Goal: Task Accomplishment & Management: Complete application form

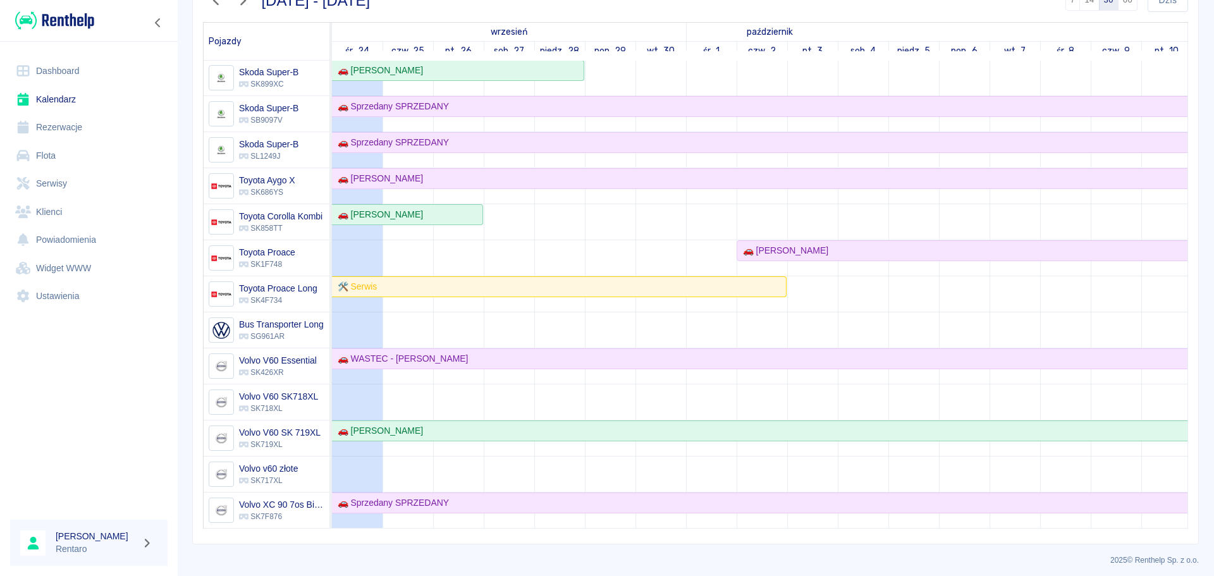
scroll to position [127, 0]
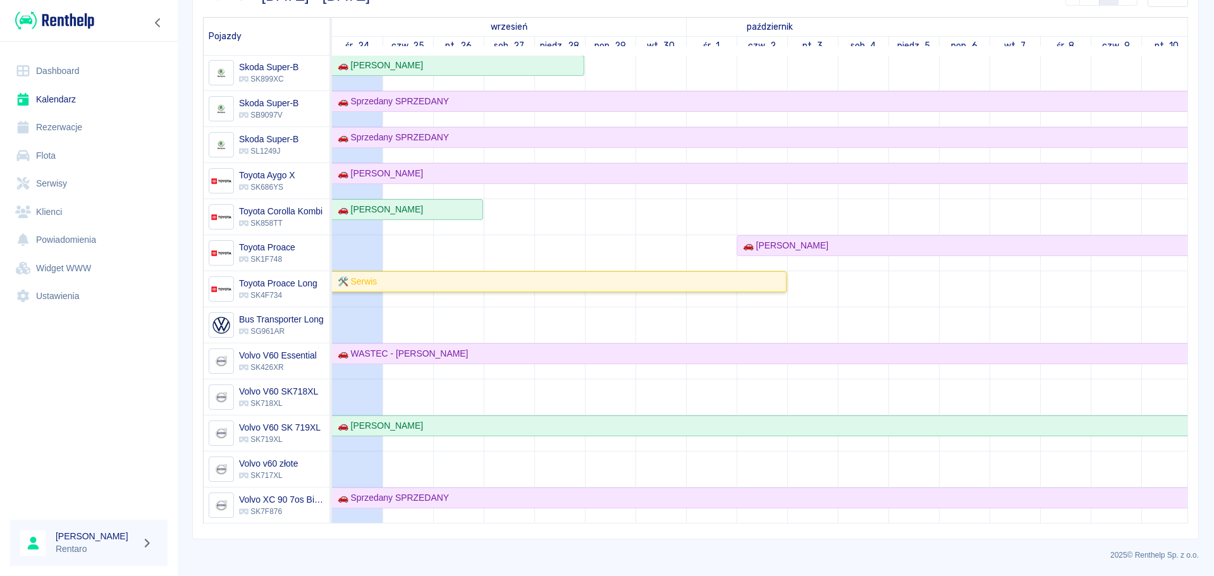
click at [500, 275] on div "🛠️ Serwis" at bounding box center [559, 281] width 453 height 13
click at [512, 275] on div "🛠️ Serwis" at bounding box center [559, 281] width 453 height 13
click at [417, 275] on div "🛠️ Serwis" at bounding box center [559, 281] width 453 height 13
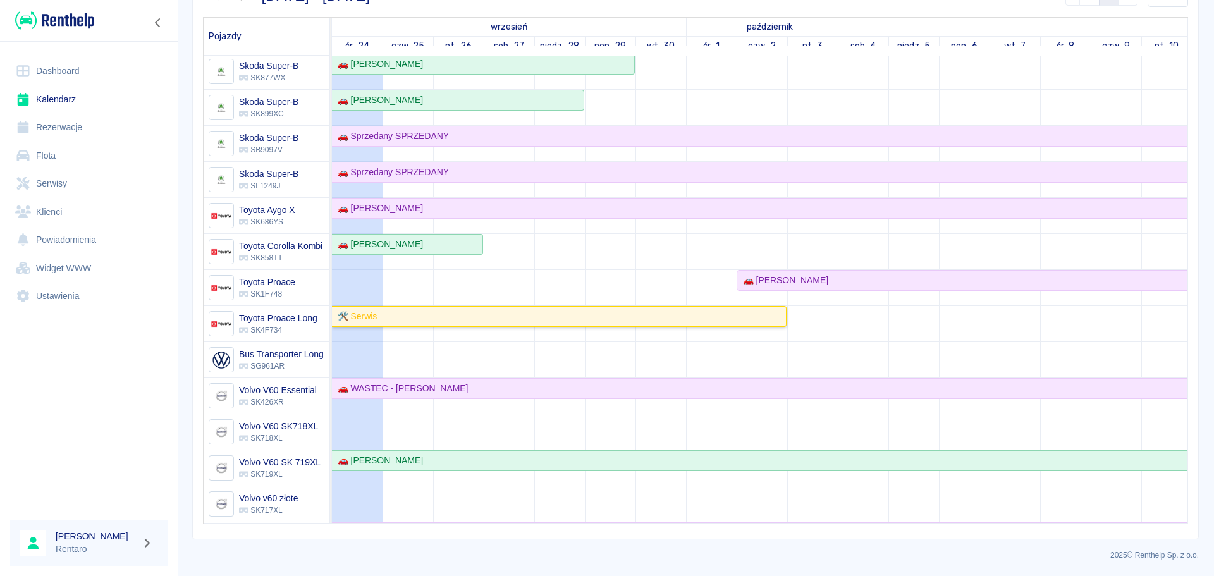
scroll to position [0, 0]
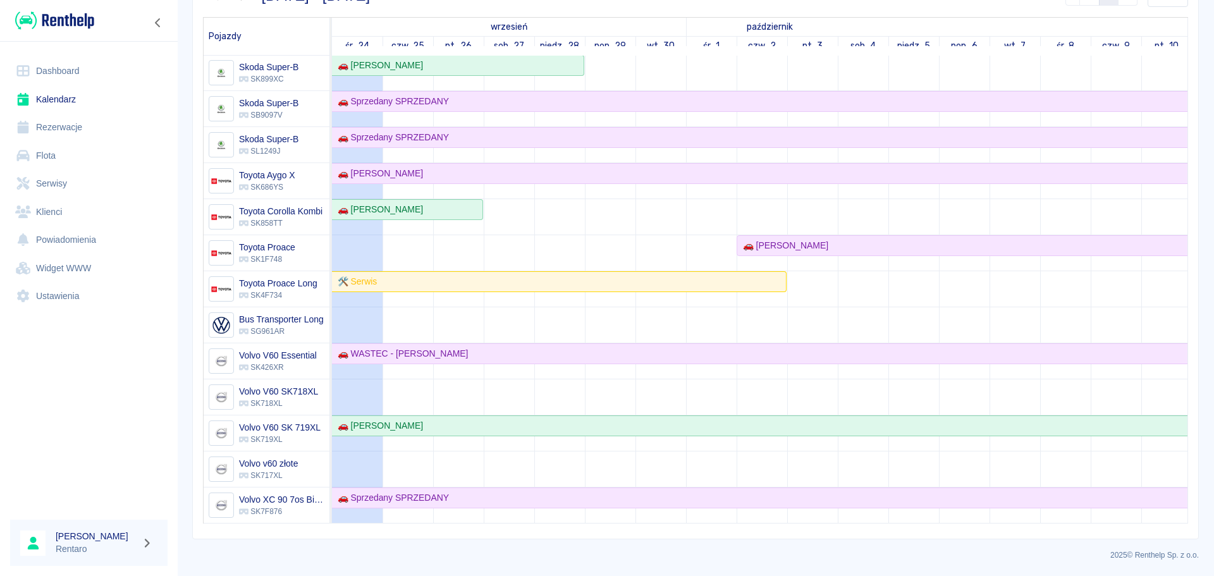
click at [70, 189] on link "Serwisy" at bounding box center [88, 183] width 157 height 28
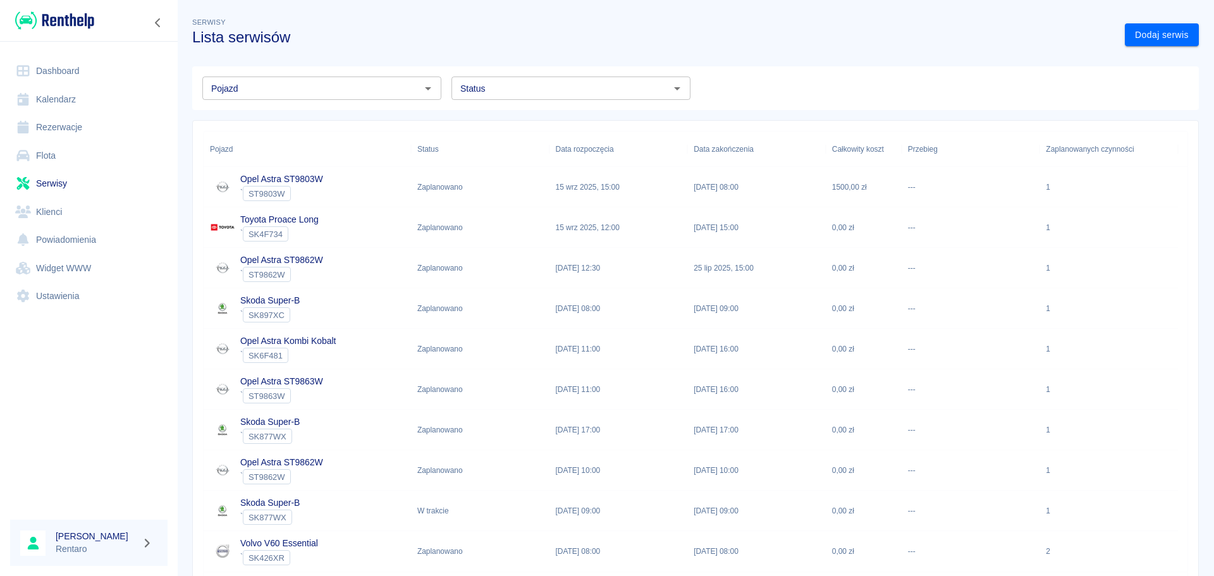
click at [334, 238] on div "Toyota Proace Long ` SK4F734" at bounding box center [307, 227] width 207 height 40
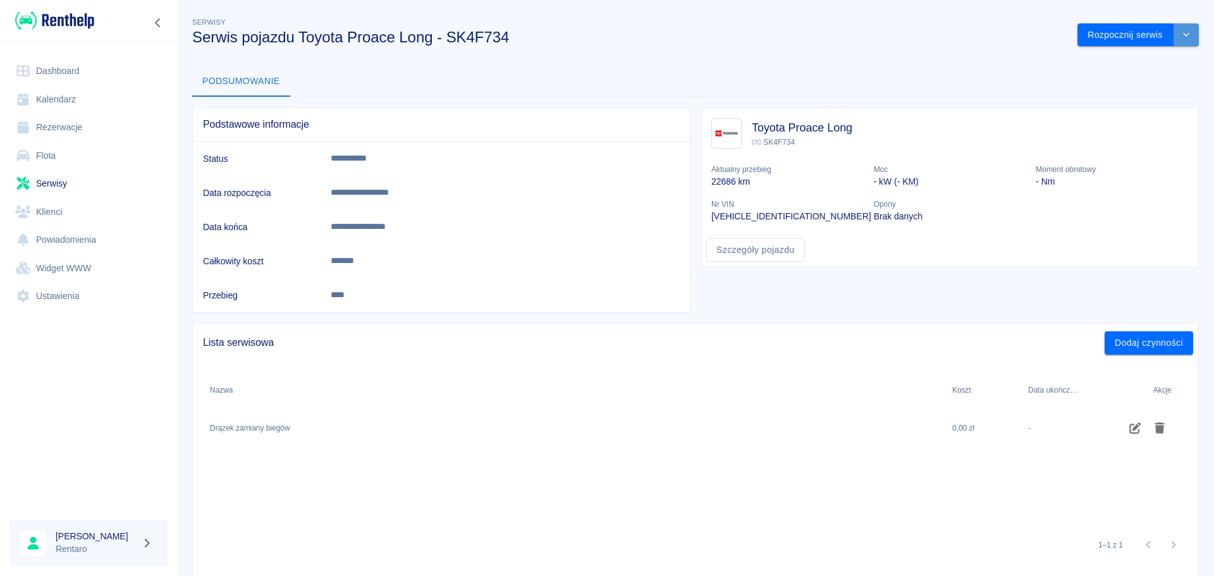
click at [1181, 39] on icon "drop-down" at bounding box center [1186, 34] width 10 height 8
click at [1195, 77] on div "**********" at bounding box center [695, 291] width 1037 height 573
click at [1135, 39] on button "Rozpocznij serwis" at bounding box center [1126, 34] width 96 height 23
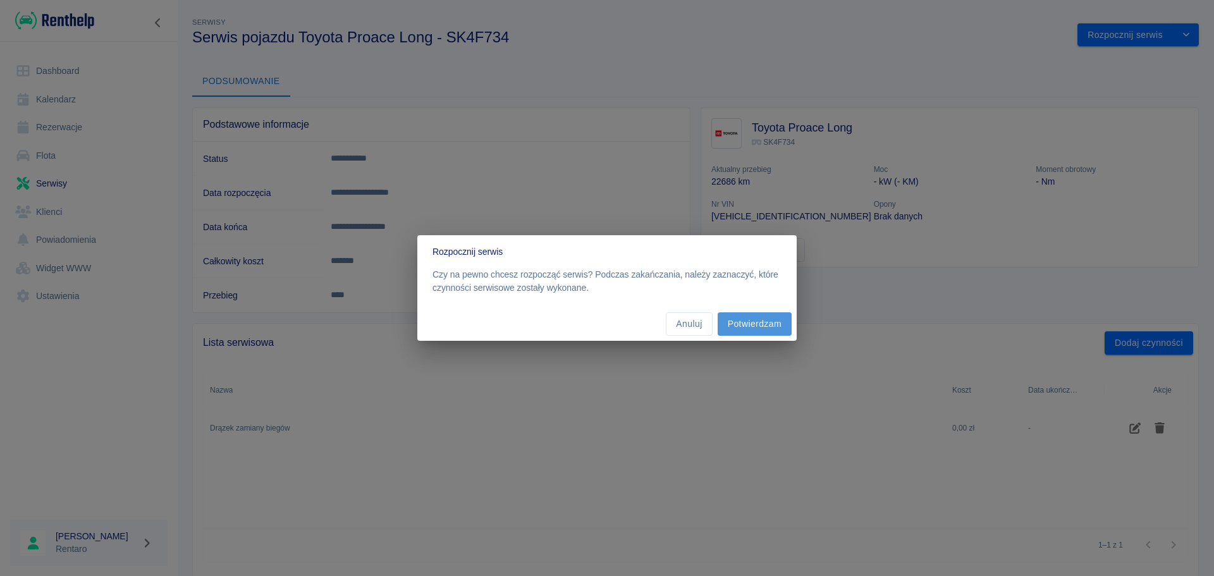
click at [751, 318] on button "Potwierdzam" at bounding box center [755, 323] width 74 height 23
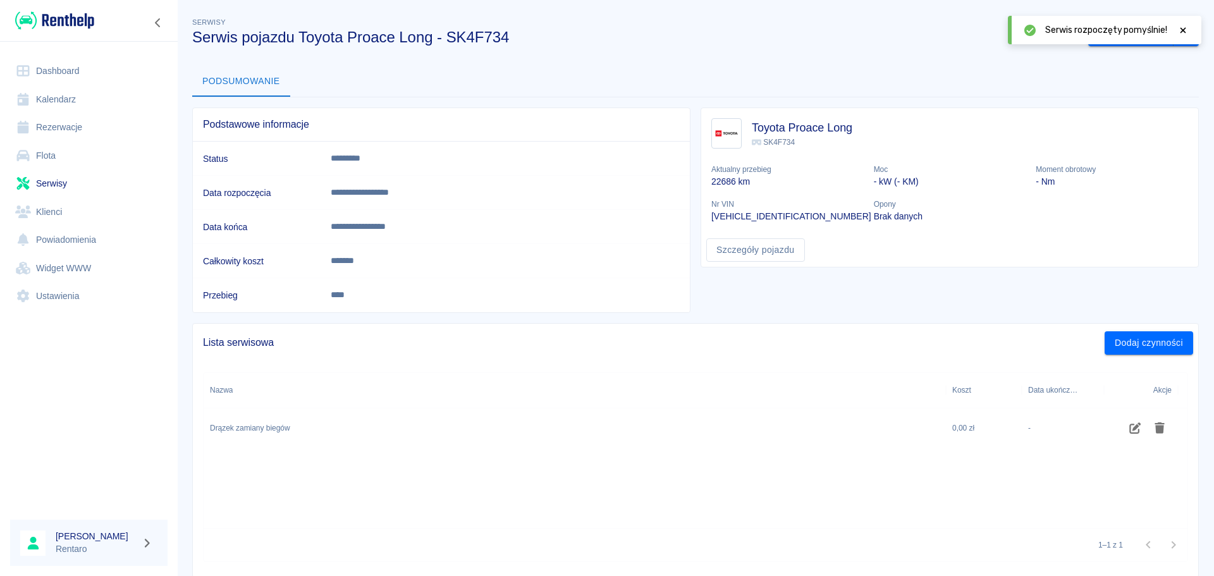
click at [1178, 32] on icon at bounding box center [1183, 30] width 11 height 9
click at [1097, 38] on button "Zakończ serwis" at bounding box center [1130, 34] width 85 height 23
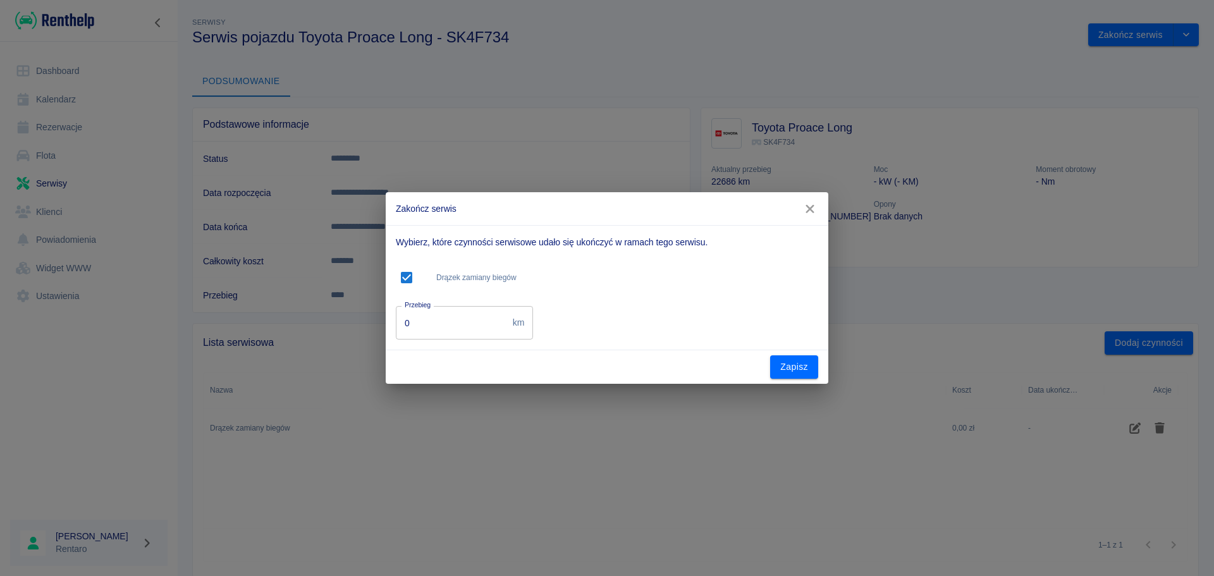
click at [481, 328] on input "0" at bounding box center [452, 323] width 112 height 34
type input "22000"
click at [749, 338] on div "Wybierz, które czynności serwisowe udało się ukończyć w ramach tego serwisu. Dr…" at bounding box center [605, 285] width 428 height 109
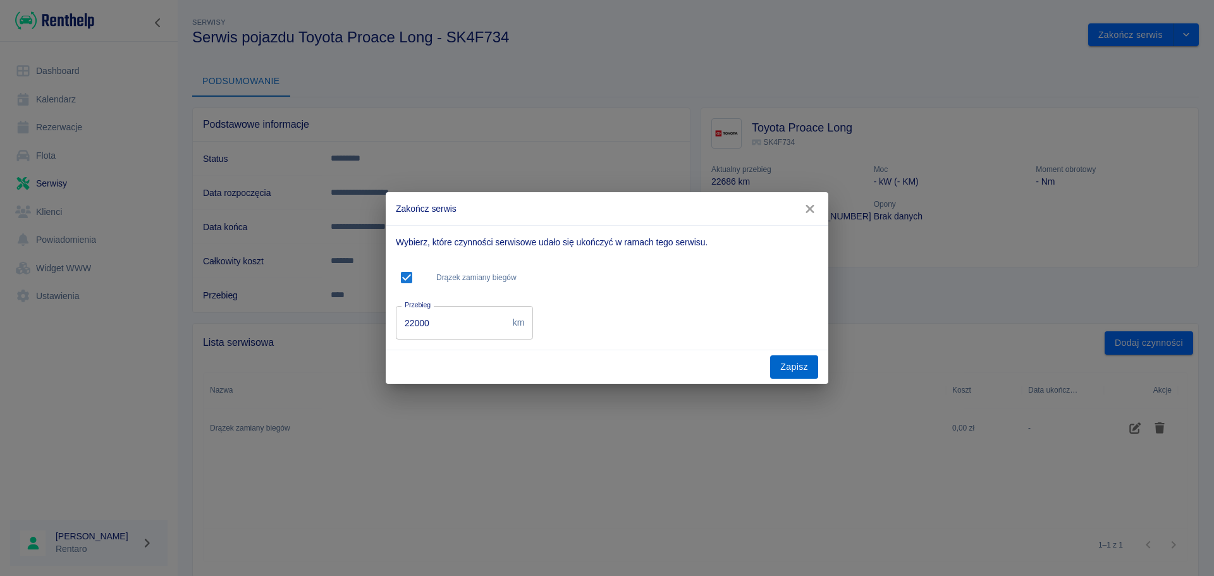
click at [784, 364] on button "Zapisz" at bounding box center [794, 366] width 48 height 23
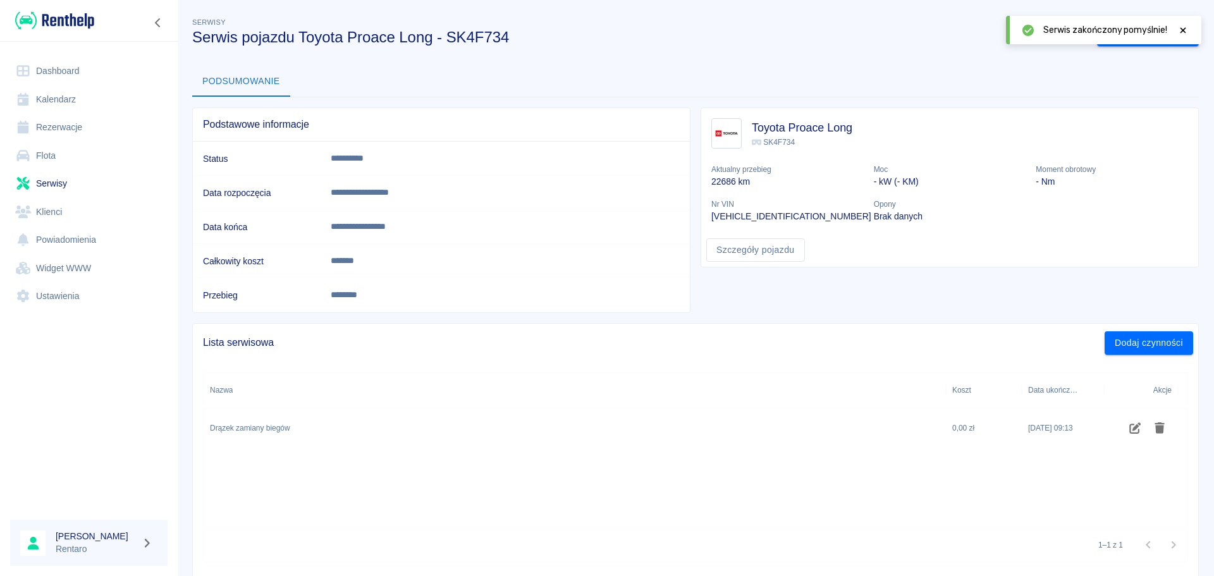
click at [73, 102] on link "Kalendarz" at bounding box center [88, 99] width 157 height 28
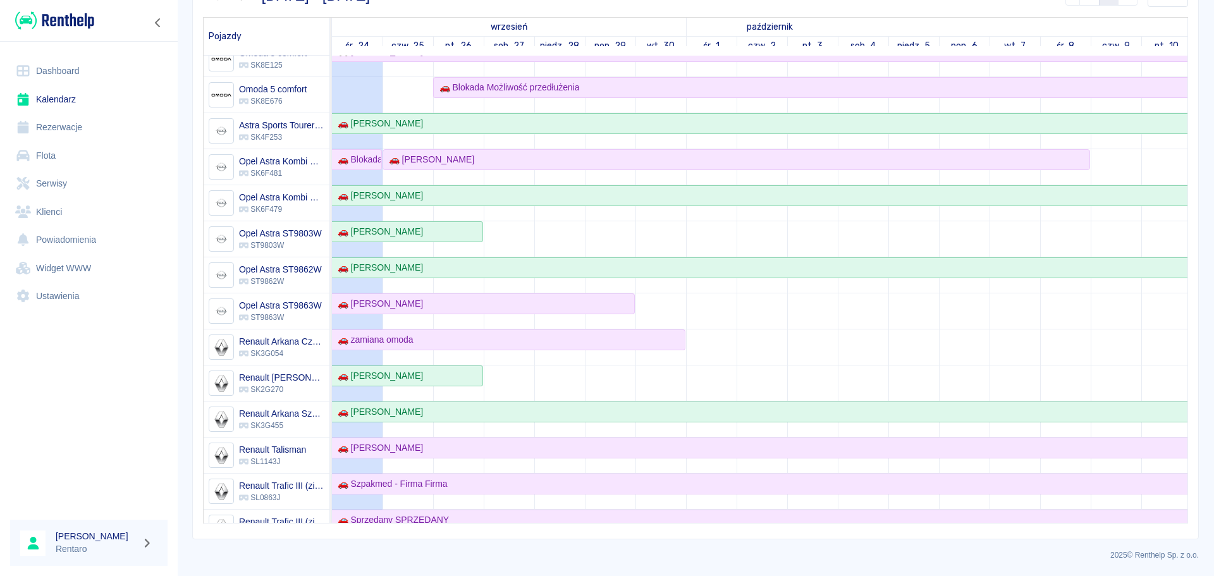
scroll to position [351, 0]
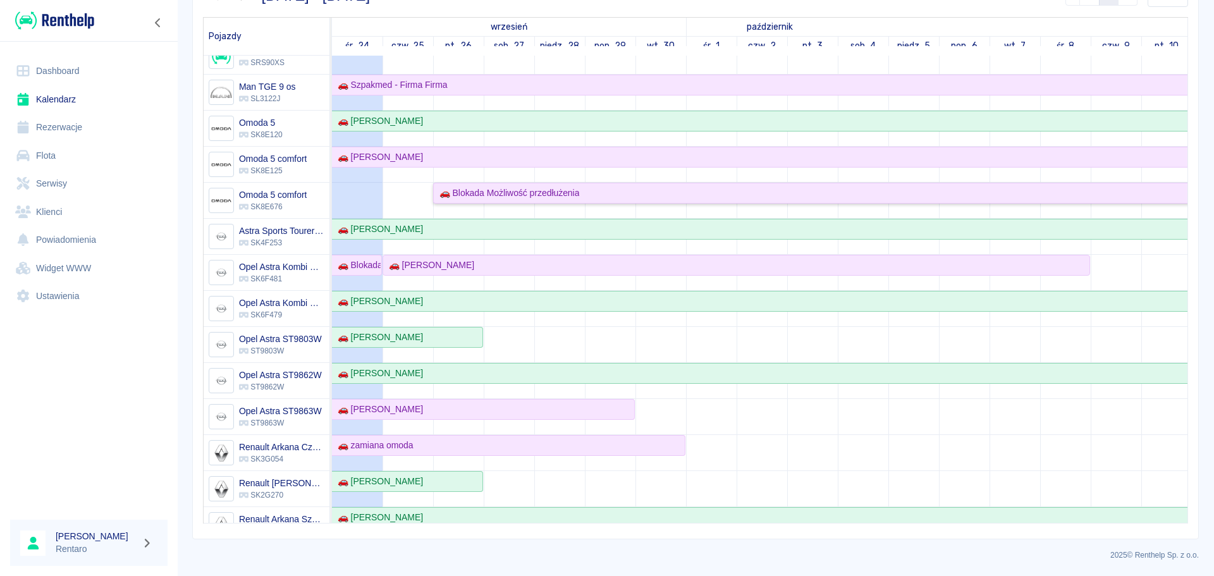
click at [547, 198] on div "🚗 Blokada Możliwość przedłużenia" at bounding box center [506, 193] width 145 height 13
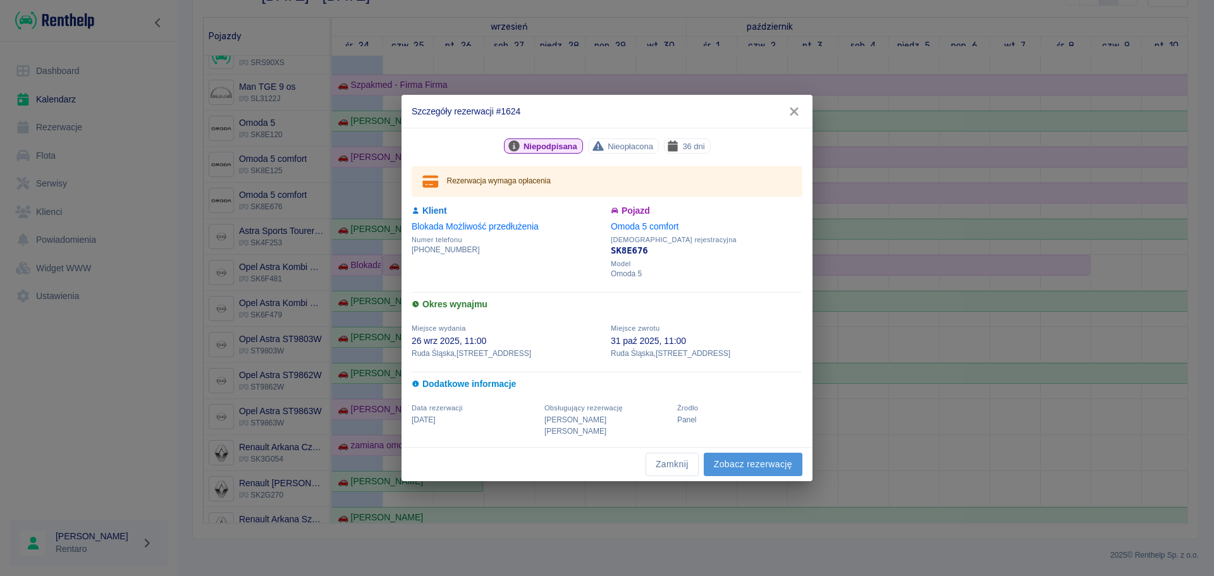
click at [739, 455] on link "Zobacz rezerwację" at bounding box center [753, 464] width 99 height 23
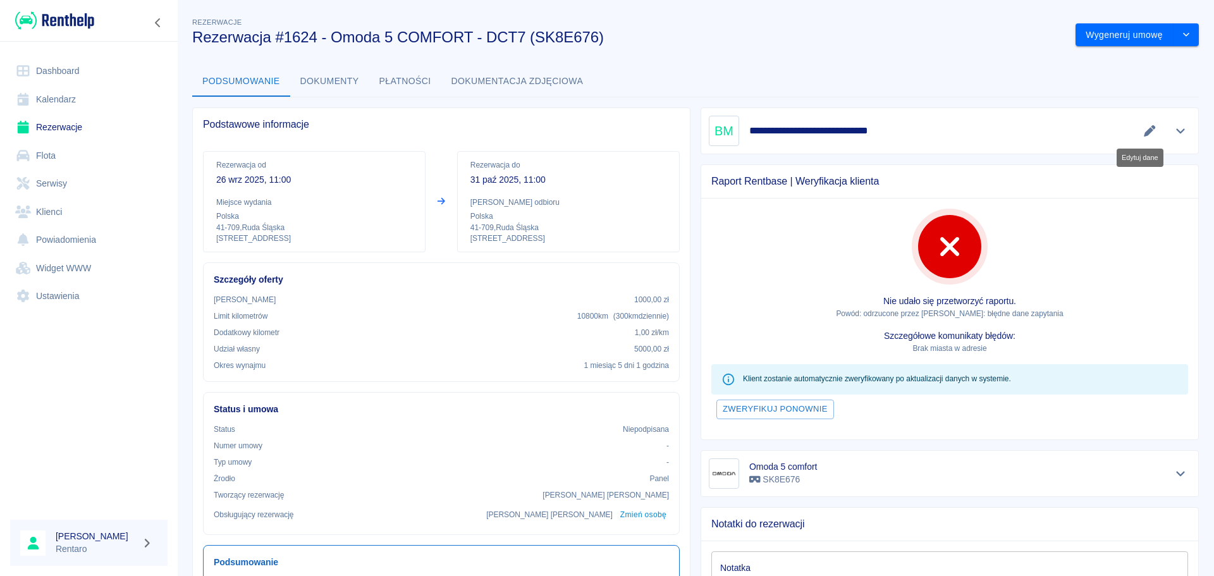
click at [1145, 126] on icon "Edytuj dane" at bounding box center [1150, 130] width 15 height 11
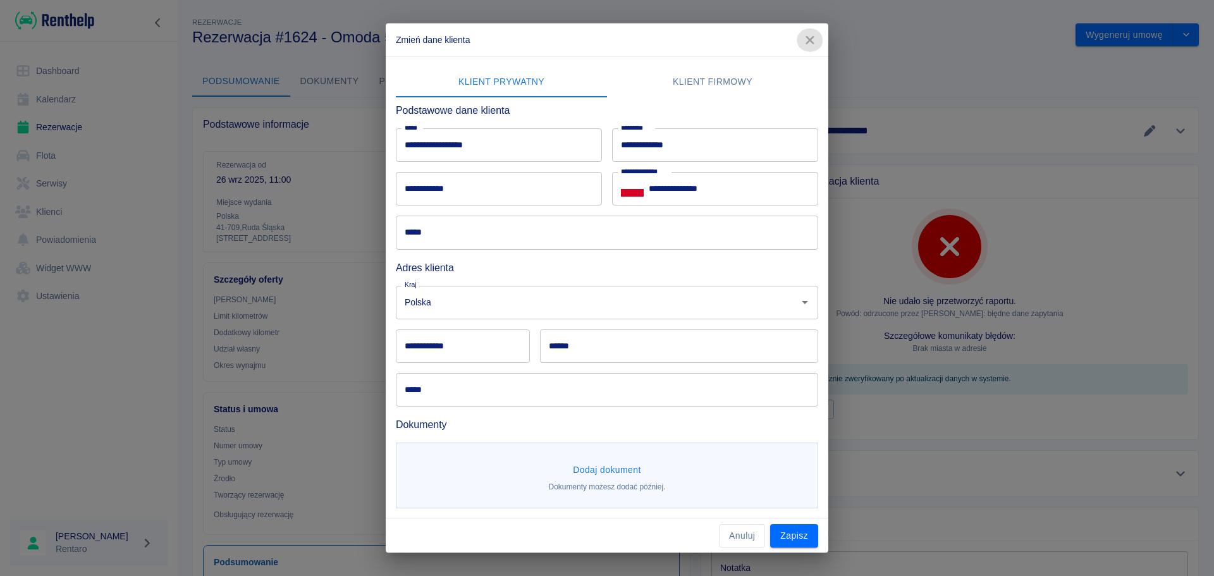
click at [816, 42] on icon "button" at bounding box center [810, 40] width 16 height 13
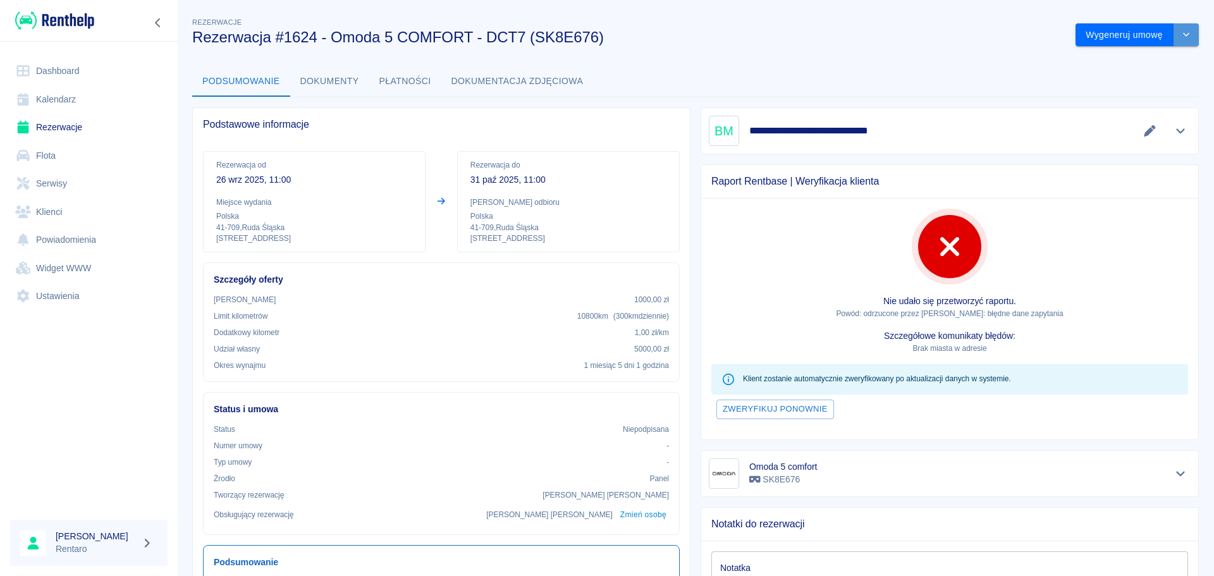
click at [1181, 38] on icon "drop-down" at bounding box center [1186, 34] width 10 height 8
click at [1133, 63] on li "Modyfikuj rezerwację" at bounding box center [1128, 61] width 102 height 21
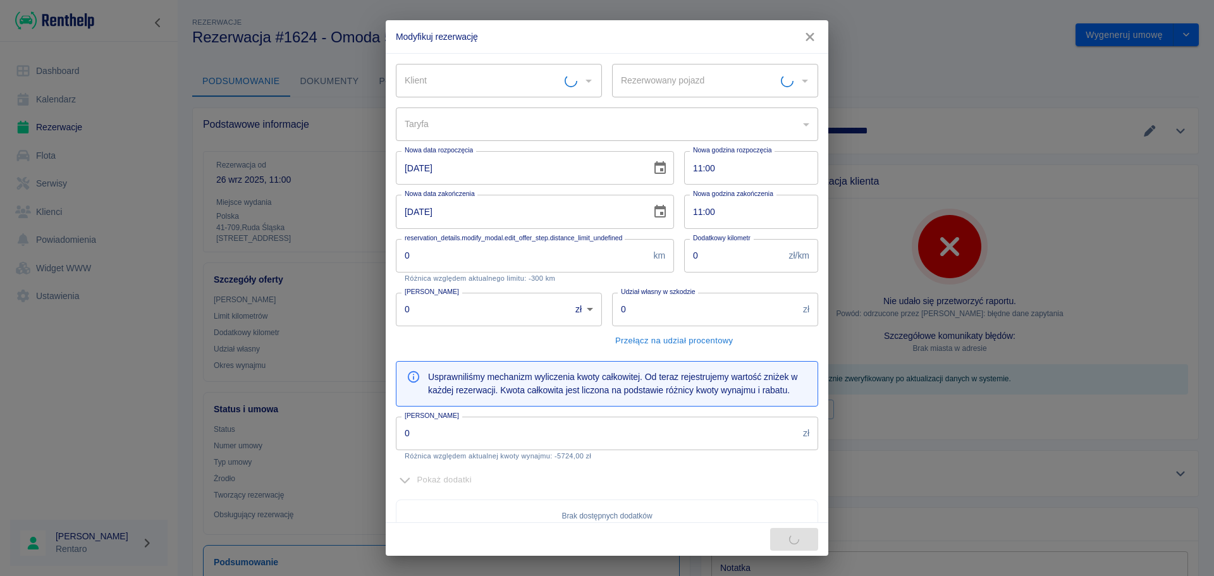
type input "Omoda 5 comfort - SK8E676"
type input "300"
type input "1"
type input "1000"
type input "5000"
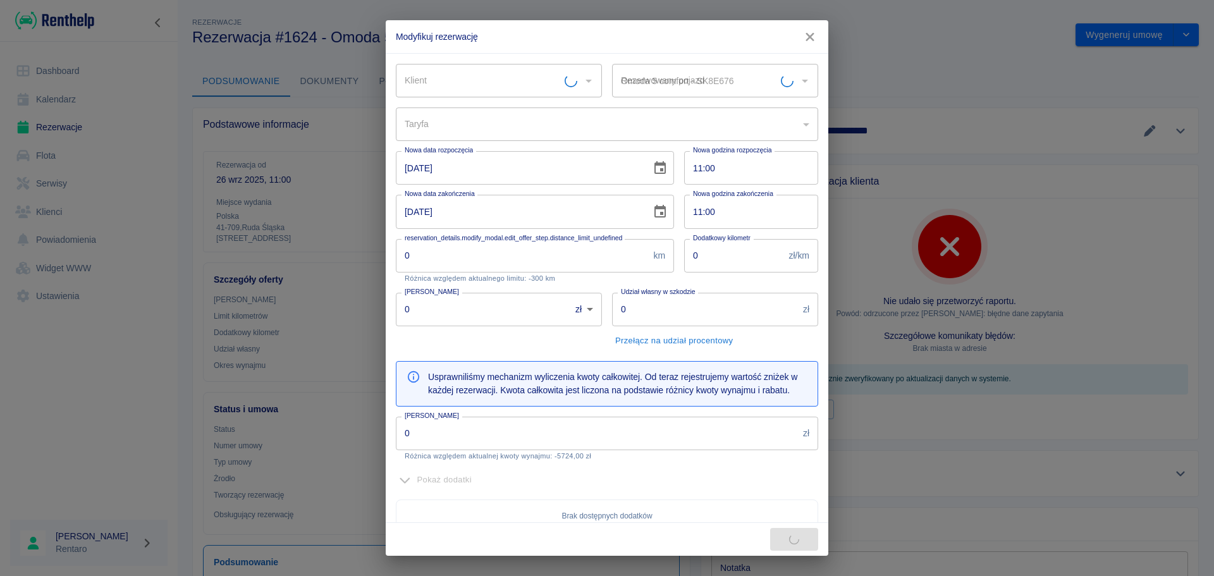
type input "5724"
type input "Blokada Możliwość przedłużenia"
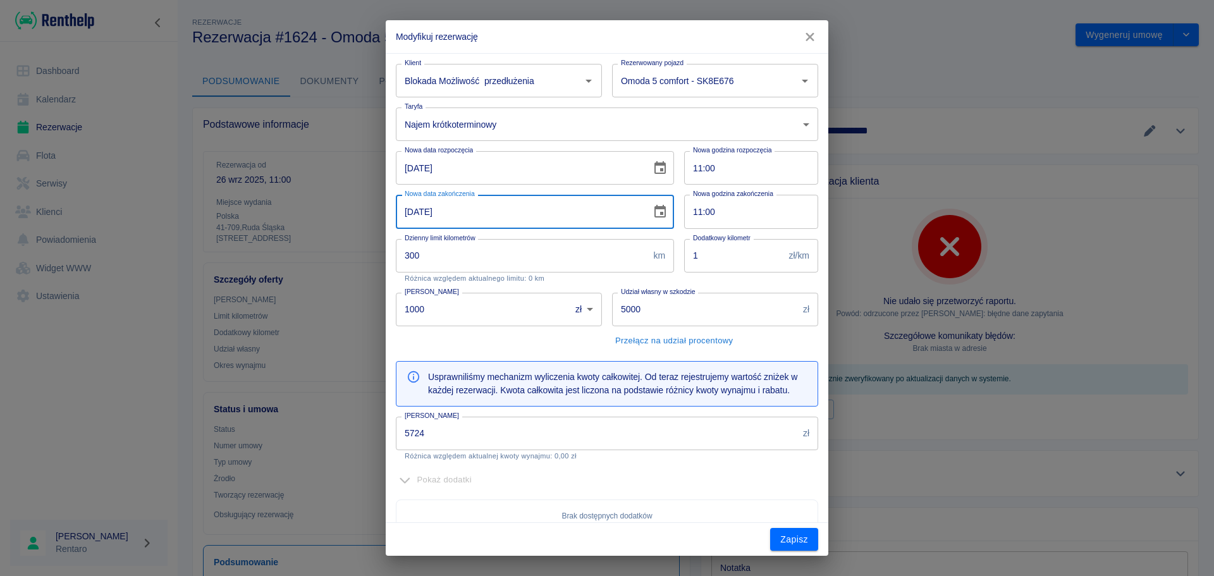
click at [464, 218] on input "[DATE]" at bounding box center [519, 212] width 247 height 34
click at [653, 171] on icon "Choose date, selected date is 26 wrz 2025" at bounding box center [660, 168] width 15 height 15
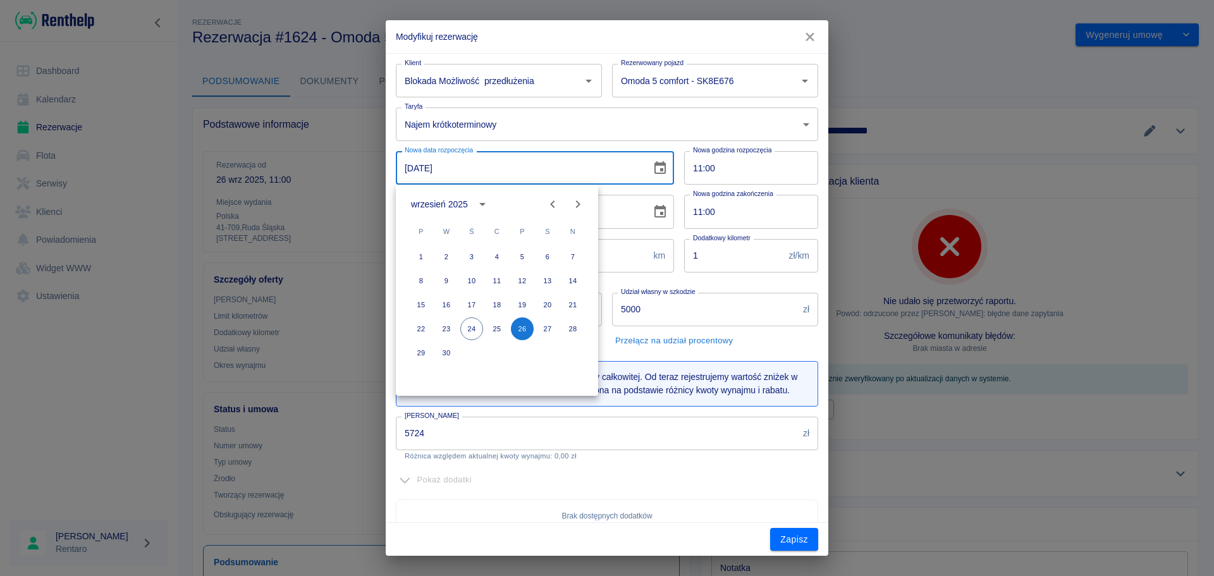
click at [577, 203] on icon "Next month" at bounding box center [577, 204] width 15 height 15
click at [472, 355] on button "29" at bounding box center [471, 353] width 23 height 23
type input "[DATE]"
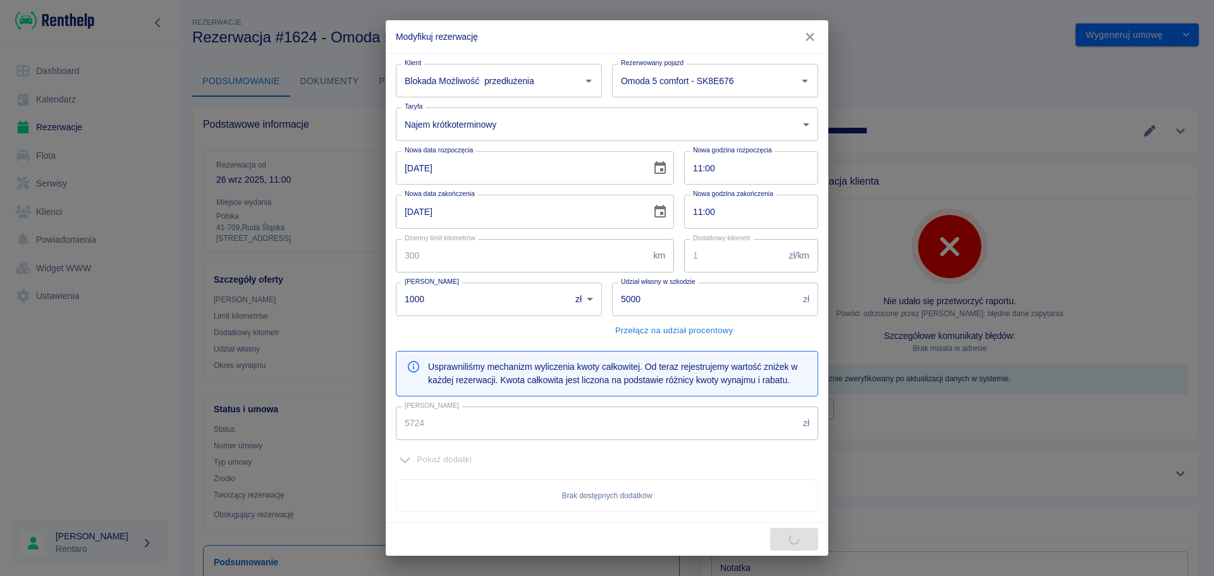
type input "318"
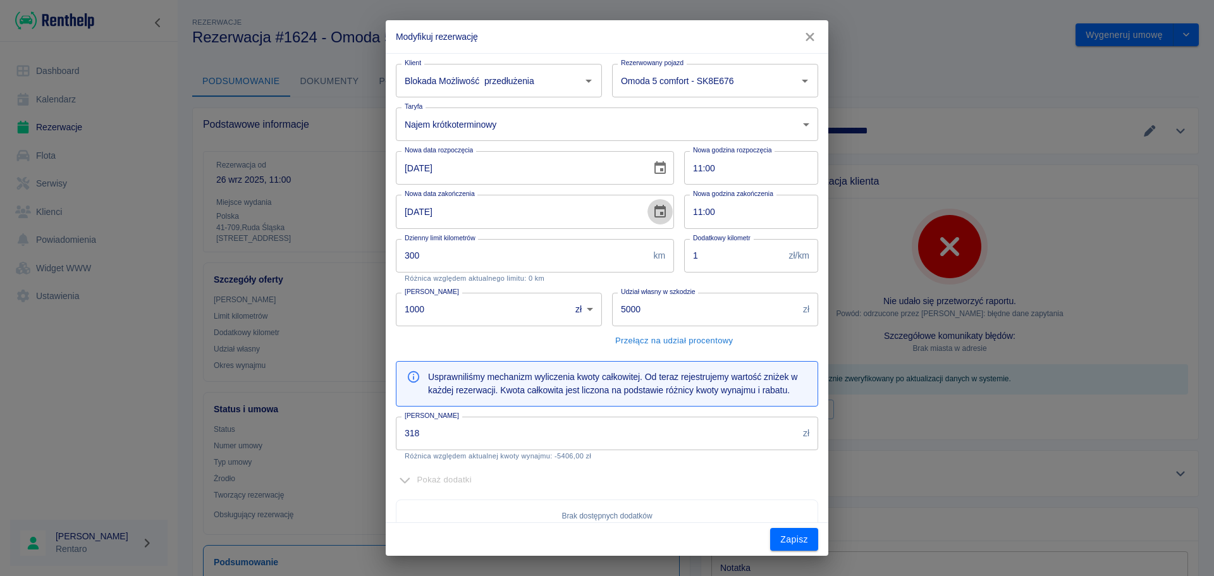
click at [653, 215] on icon "Choose date, selected date is 31 paź 2025" at bounding box center [660, 211] width 15 height 15
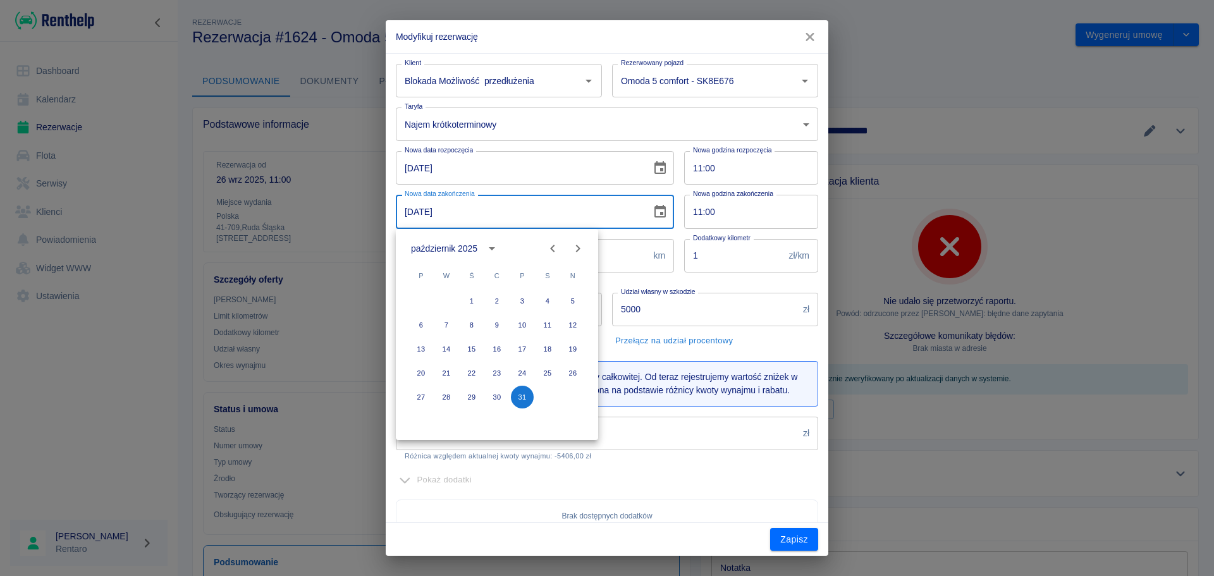
click at [575, 242] on icon "Next month" at bounding box center [577, 248] width 15 height 15
click at [580, 243] on icon "Next month" at bounding box center [577, 248] width 15 height 15
click at [427, 300] on button "1" at bounding box center [421, 301] width 23 height 23
type input "[DATE]"
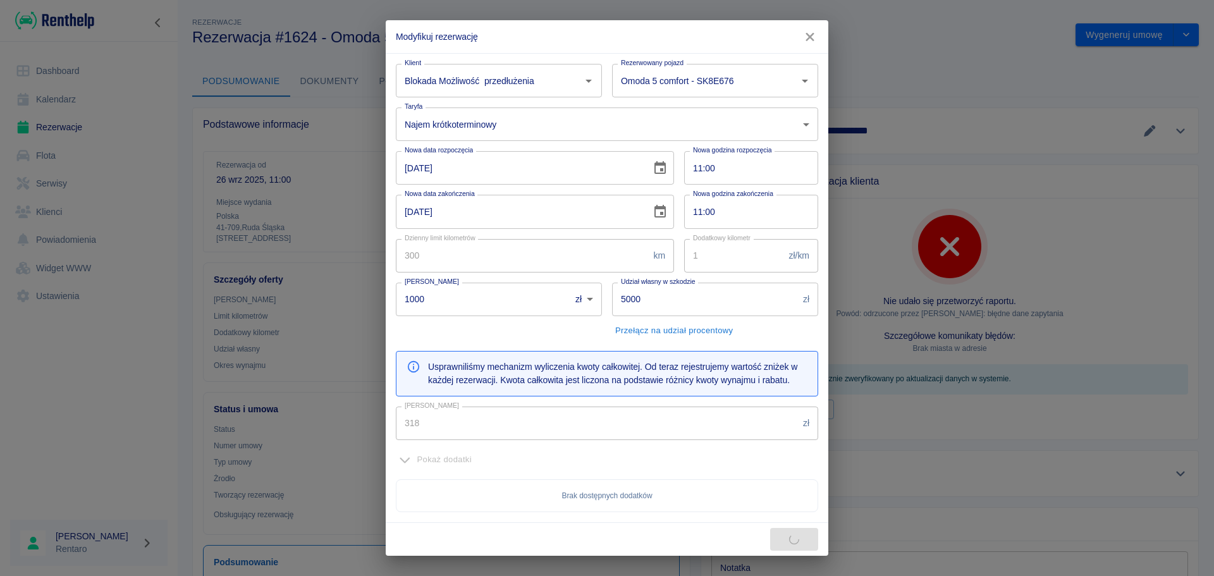
type input "5247"
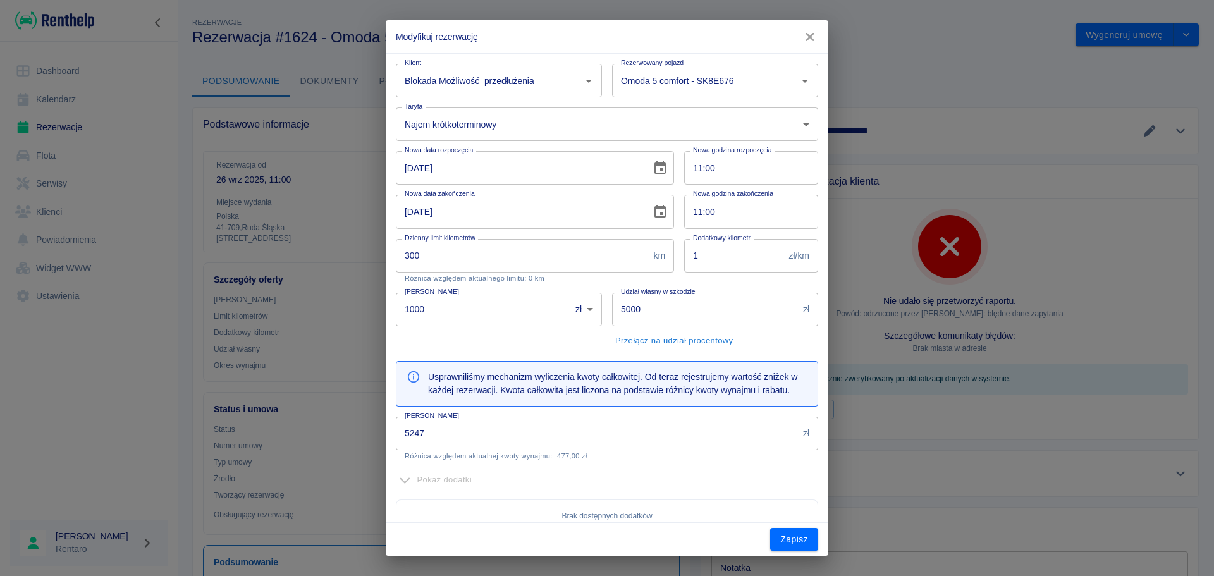
click at [792, 540] on button "Zapisz" at bounding box center [794, 539] width 48 height 23
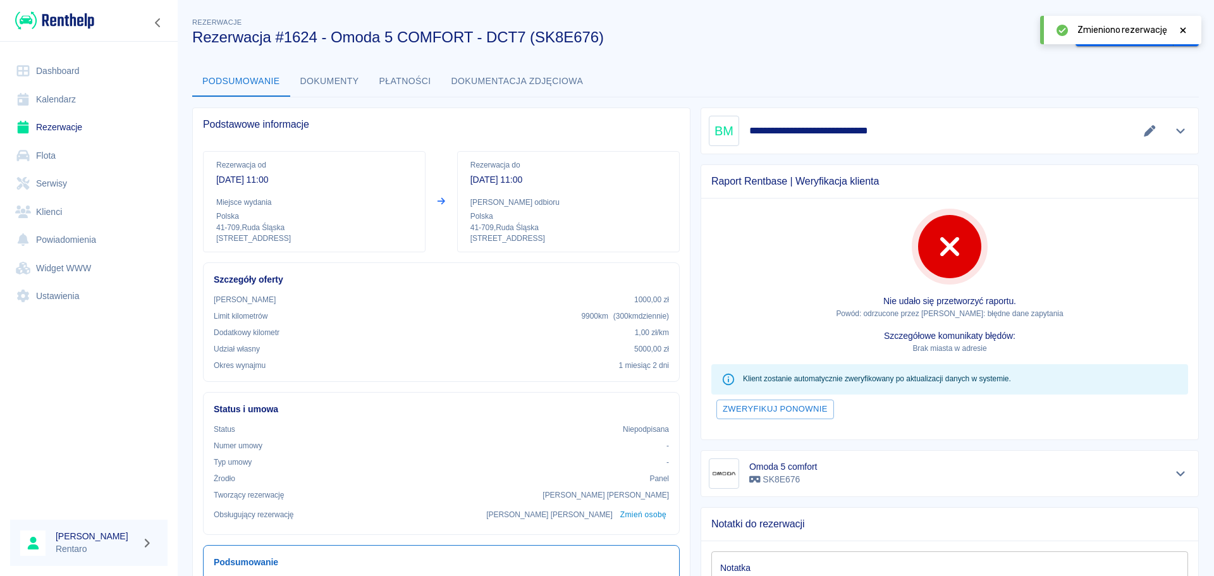
click at [76, 99] on link "Kalendarz" at bounding box center [88, 99] width 157 height 28
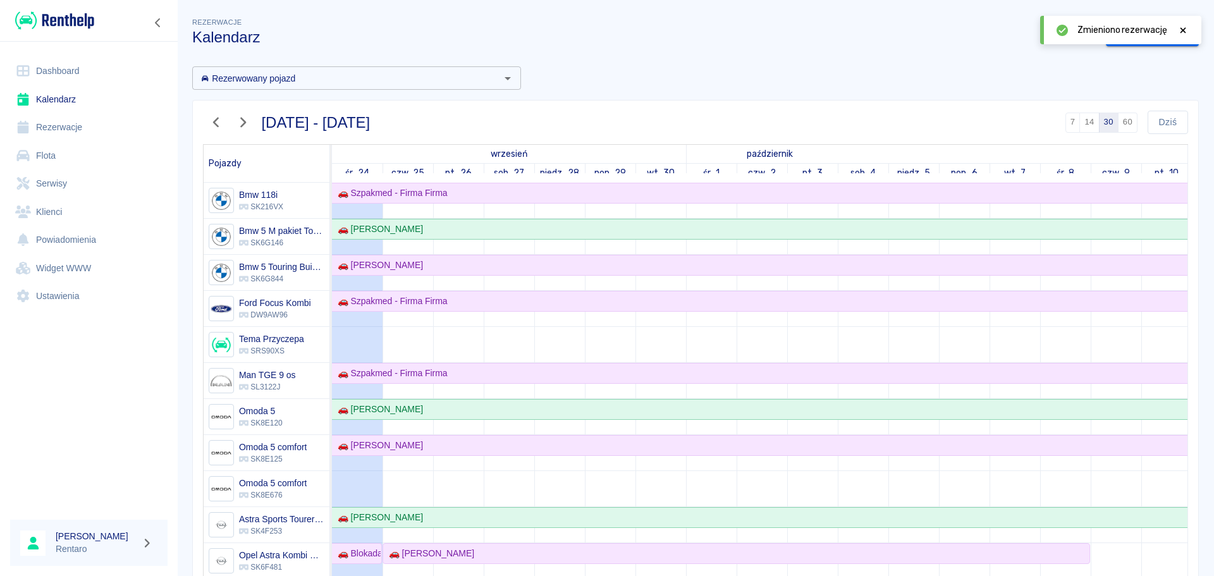
click at [1183, 26] on icon at bounding box center [1183, 30] width 11 height 9
click at [1155, 30] on link "Dodaj rezerwację" at bounding box center [1152, 34] width 93 height 23
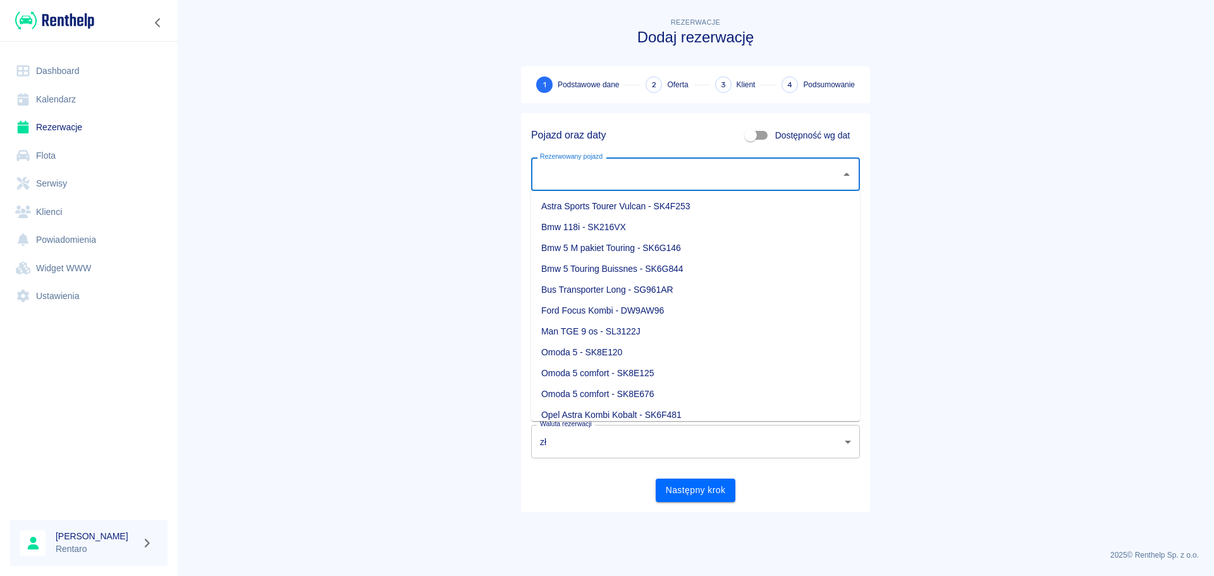
click at [622, 173] on input "Rezerwowany pojazd" at bounding box center [686, 174] width 299 height 22
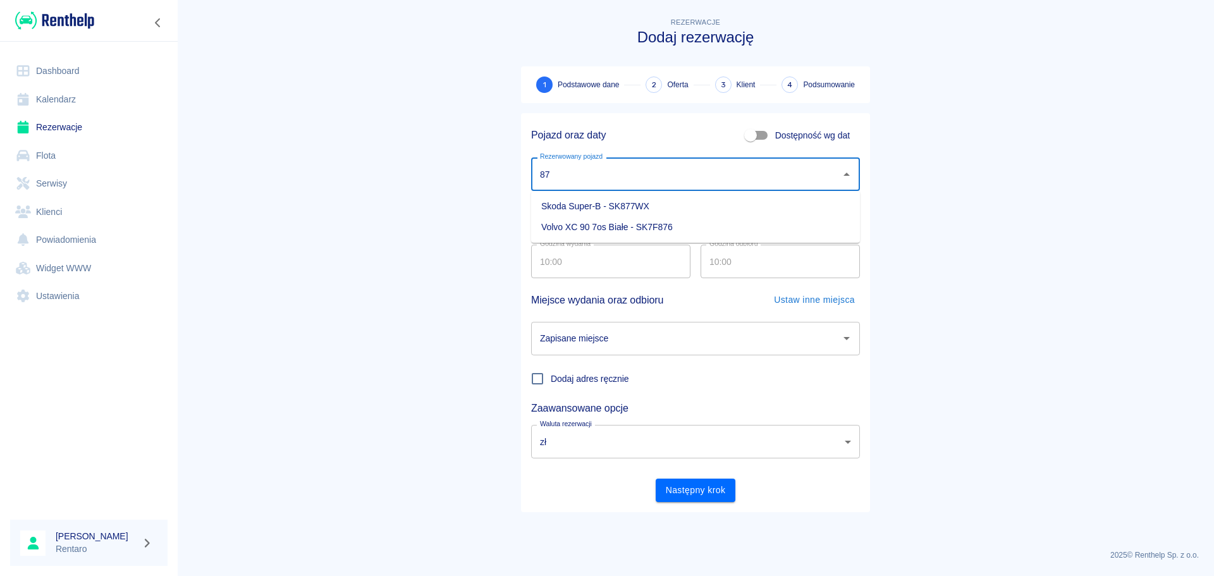
type input "8"
drag, startPoint x: 621, startPoint y: 207, endPoint x: 629, endPoint y: 206, distance: 7.7
click at [620, 207] on li "Omoda 5 comfort - SK8E676" at bounding box center [695, 206] width 329 height 21
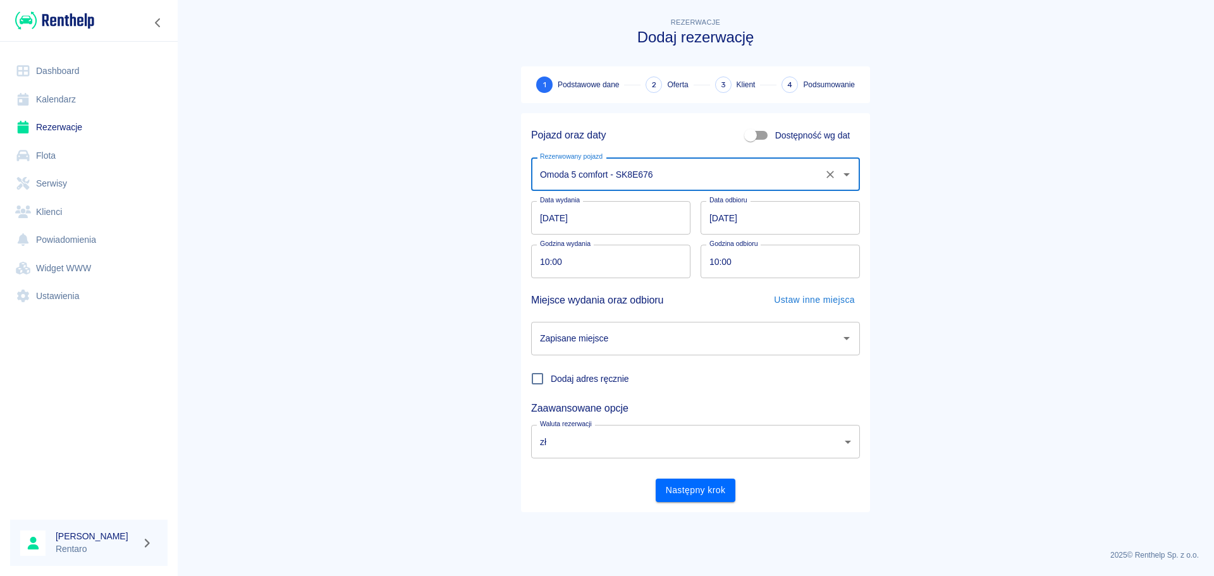
type input "Omoda 5 comfort - SK8E676"
click at [589, 207] on input "[DATE]" at bounding box center [610, 218] width 159 height 34
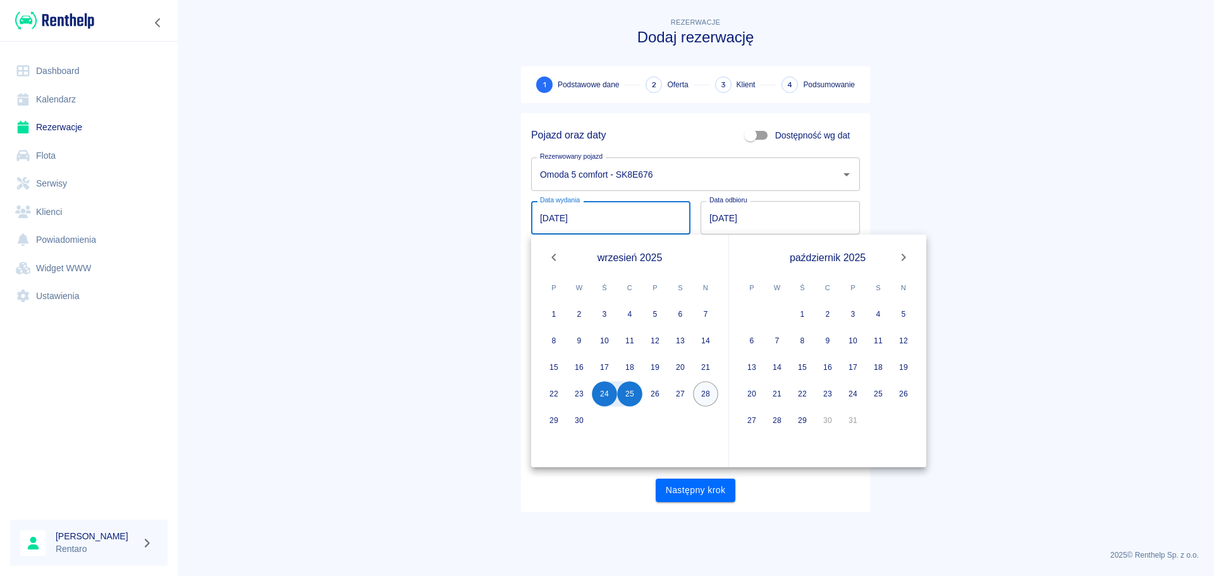
click at [702, 400] on button "28" at bounding box center [705, 393] width 25 height 25
type input "[DATE]"
type input "DD.MM.YYYY"
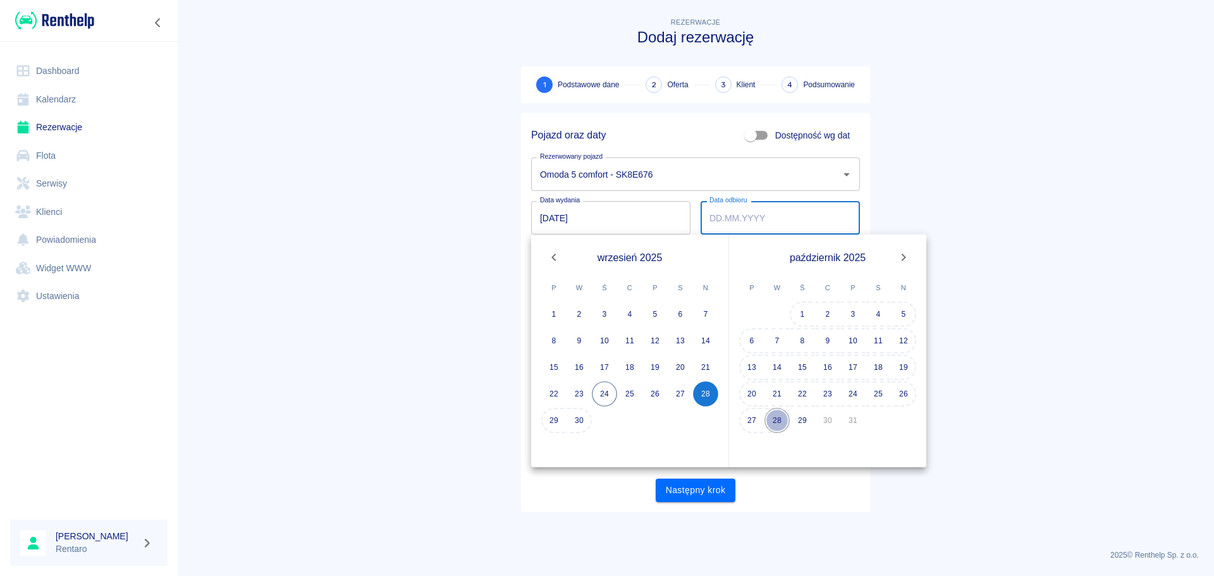
click at [783, 421] on button "28" at bounding box center [777, 420] width 25 height 25
type input "[DATE]"
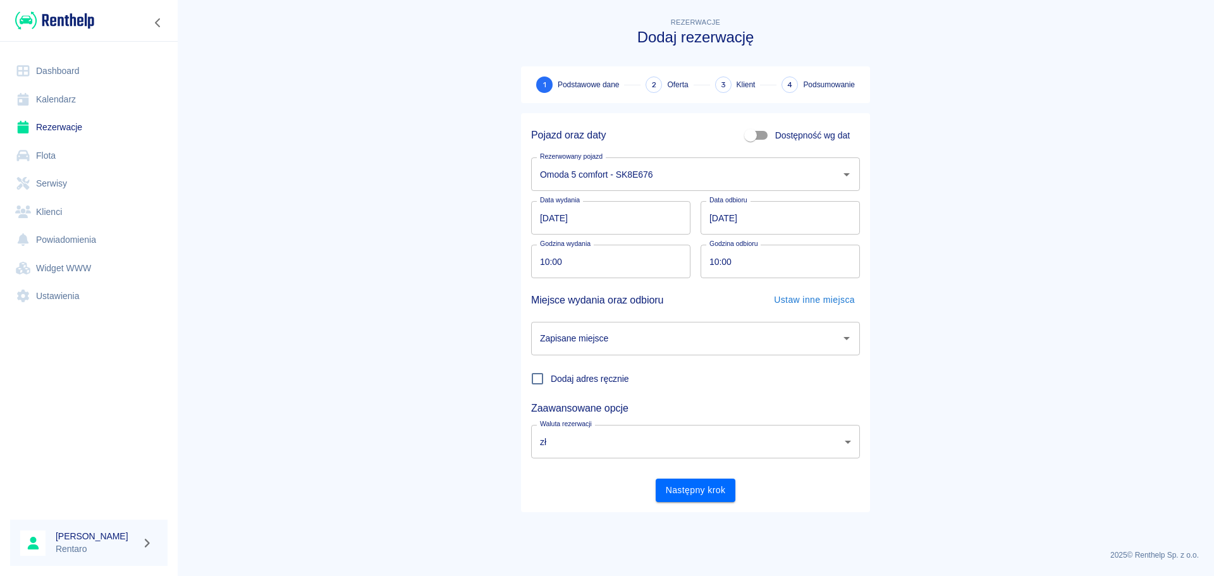
click at [646, 334] on input "Zapisane miejsce" at bounding box center [686, 339] width 299 height 22
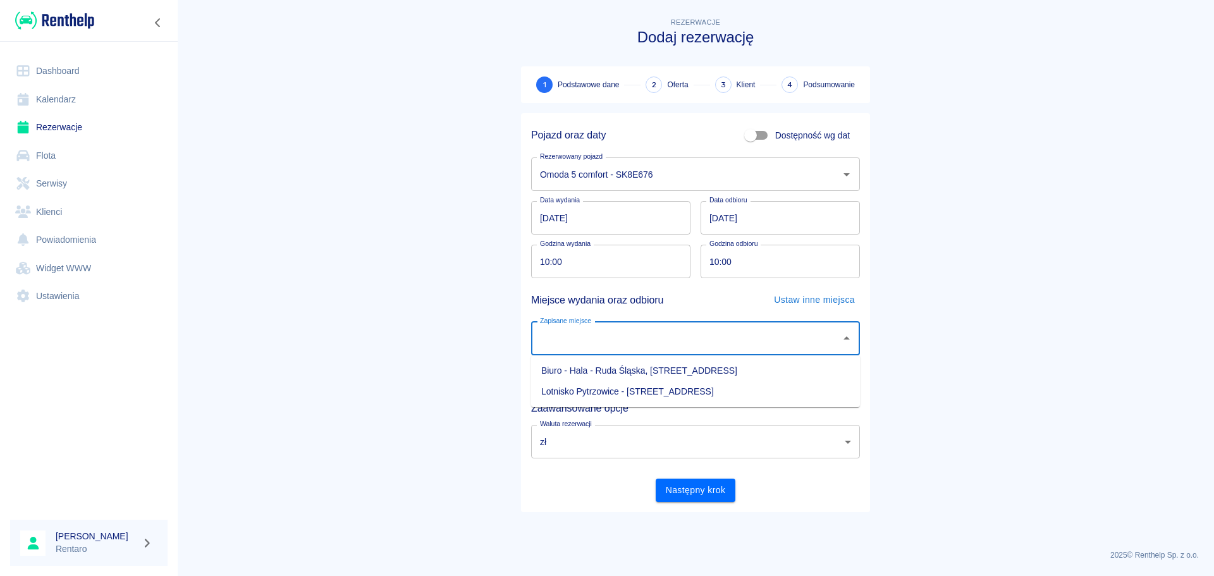
drag, startPoint x: 637, startPoint y: 370, endPoint x: 677, endPoint y: 353, distance: 43.3
click at [637, 371] on li "Biuro - Hala - Ruda Śląska, [STREET_ADDRESS]" at bounding box center [695, 370] width 329 height 21
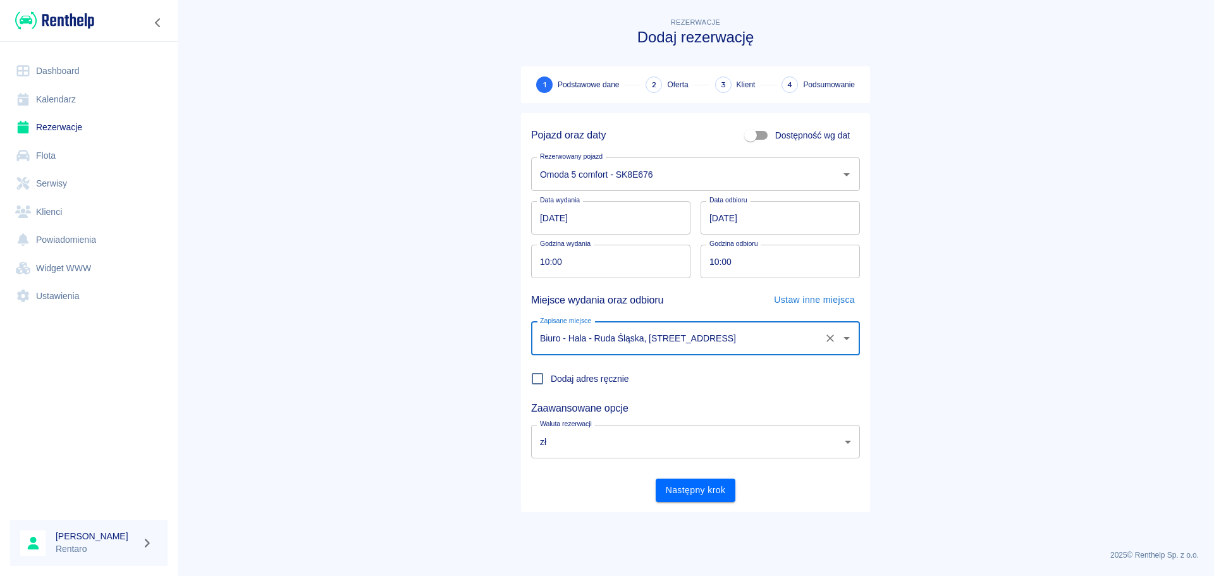
click at [760, 335] on input "Biuro - Hala - Ruda Śląska, [STREET_ADDRESS]" at bounding box center [678, 339] width 282 height 22
click at [761, 335] on input "Biuro - Hala - Ruda Śląska, [STREET_ADDRESS]" at bounding box center [678, 339] width 282 height 22
click at [812, 300] on button "Ustaw inne miejsca" at bounding box center [814, 299] width 91 height 23
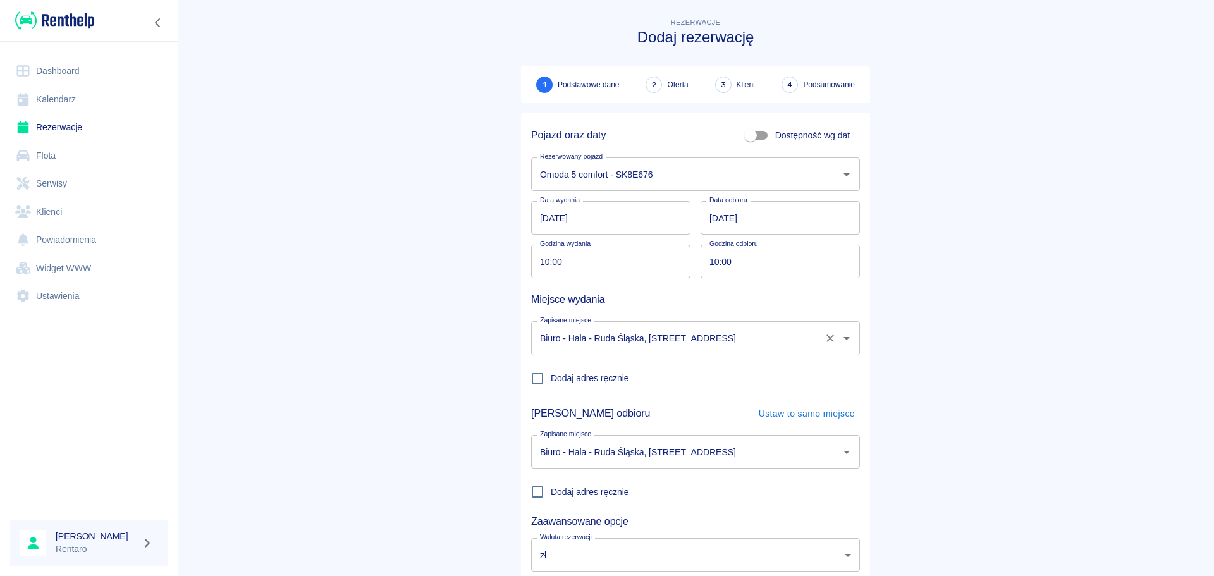
click at [727, 345] on input "Biuro - Hala - Ruda Śląska, [STREET_ADDRESS]" at bounding box center [678, 338] width 282 height 22
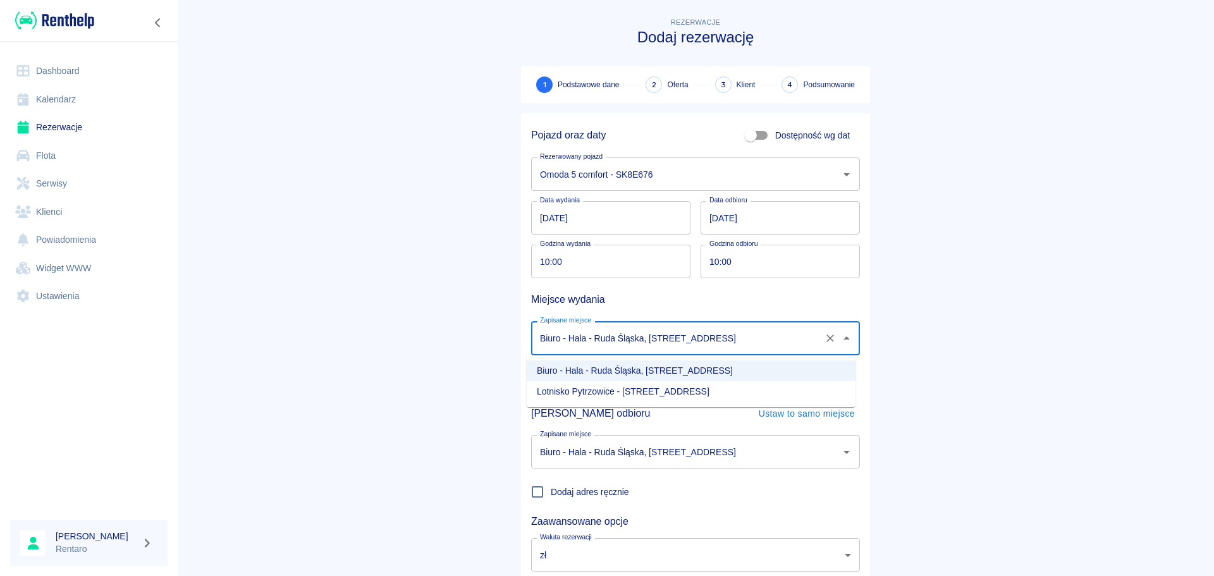
click at [710, 426] on div "Zapisane miejsce Biuro - [GEOGRAPHIC_DATA] - [GEOGRAPHIC_DATA], Zabrzańska 9 Za…" at bounding box center [690, 447] width 339 height 44
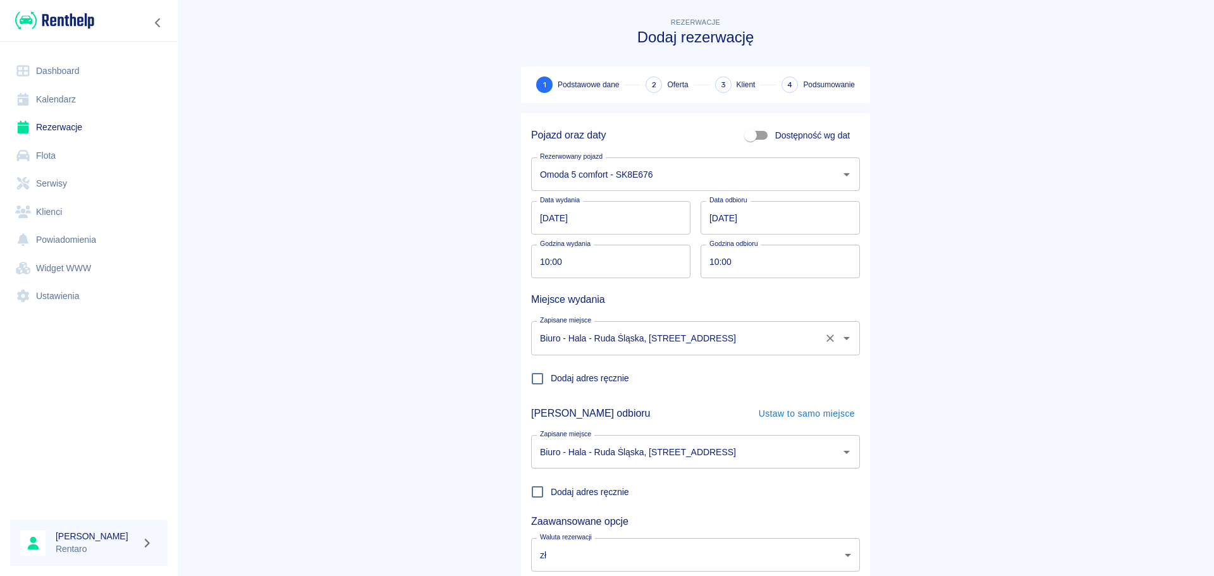
click at [714, 348] on input "Biuro - Hala - Ruda Śląska, [STREET_ADDRESS]" at bounding box center [678, 338] width 282 height 22
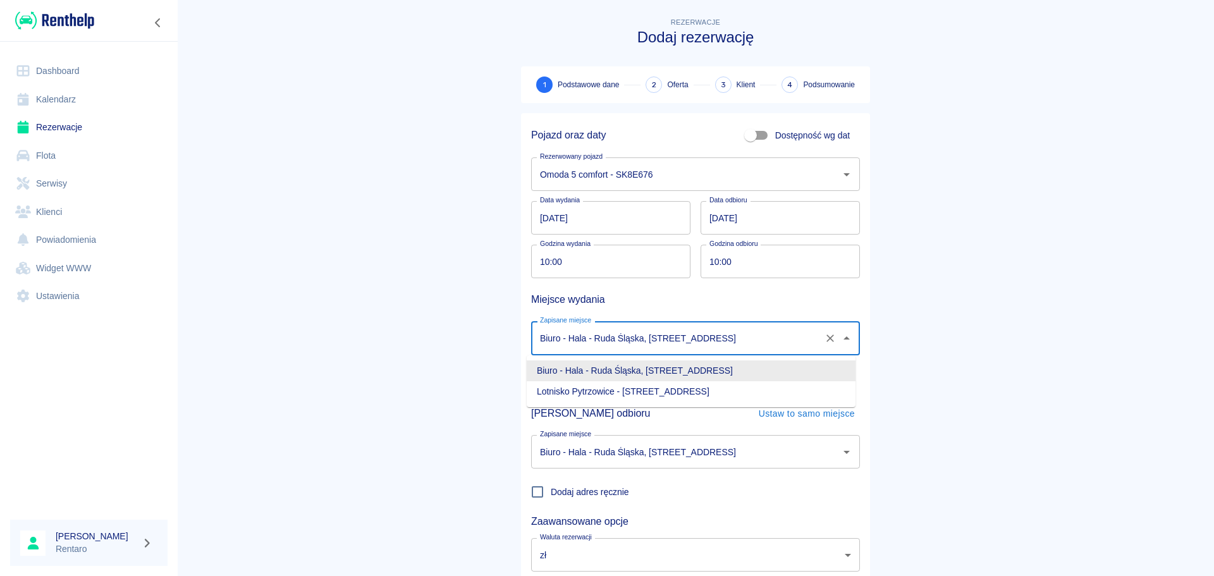
click at [716, 340] on input "Biuro - Hala - Ruda Śląska, [STREET_ADDRESS]" at bounding box center [678, 338] width 282 height 22
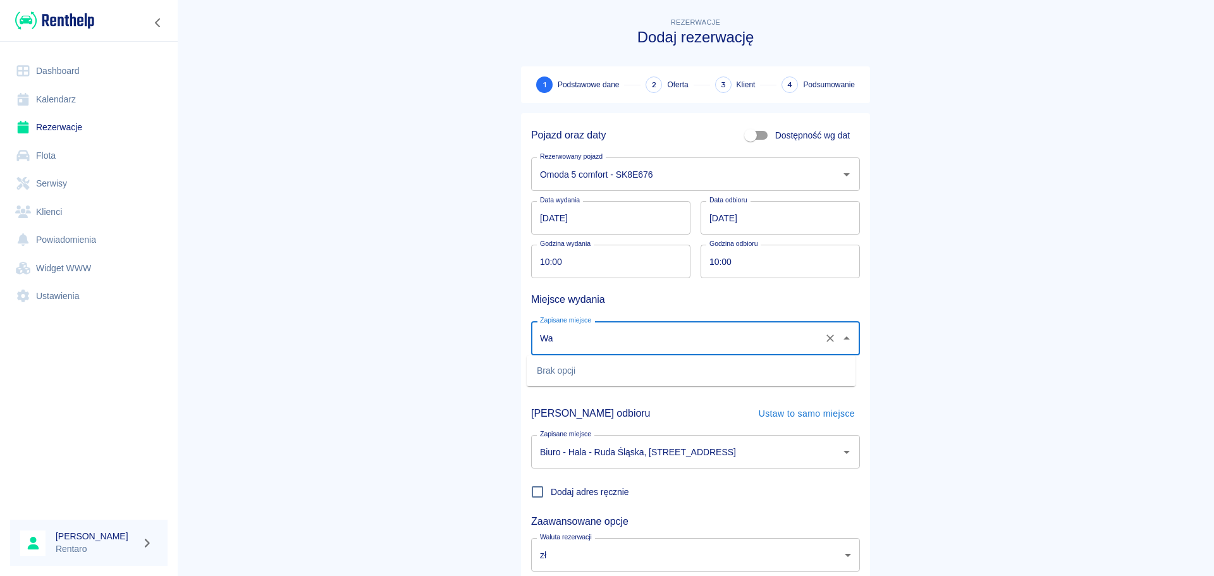
type input "W"
click at [677, 299] on div "Miejsce wydania" at bounding box center [695, 299] width 329 height 23
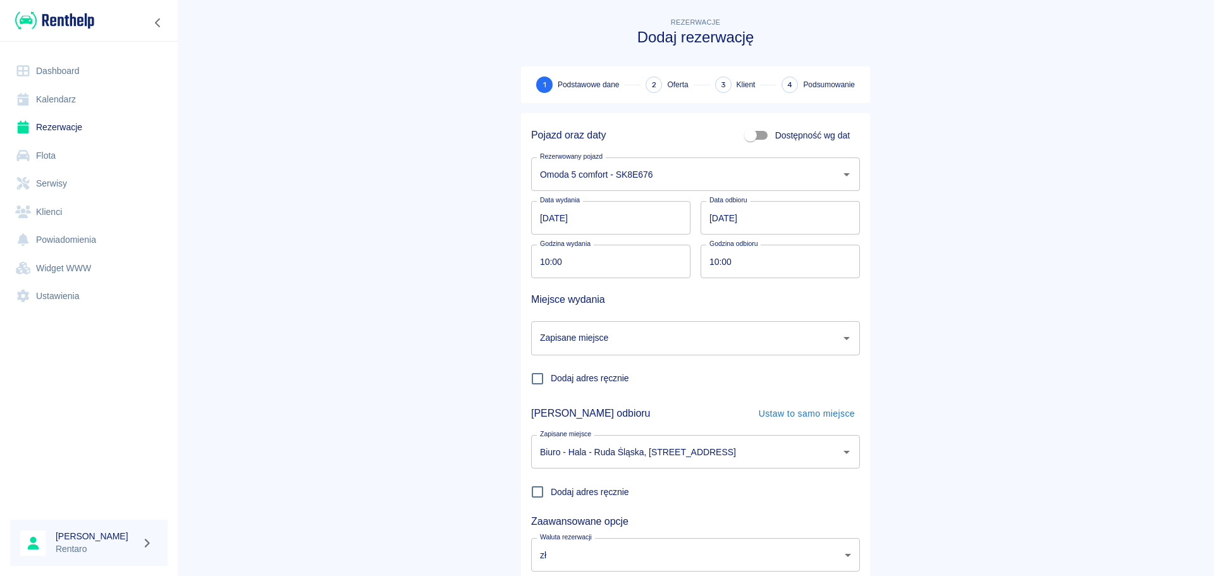
click at [604, 374] on span "Dodaj adres ręcznie" at bounding box center [590, 378] width 78 height 13
click at [551, 374] on input "Dodaj adres ręcznie" at bounding box center [537, 379] width 27 height 27
checkbox input "true"
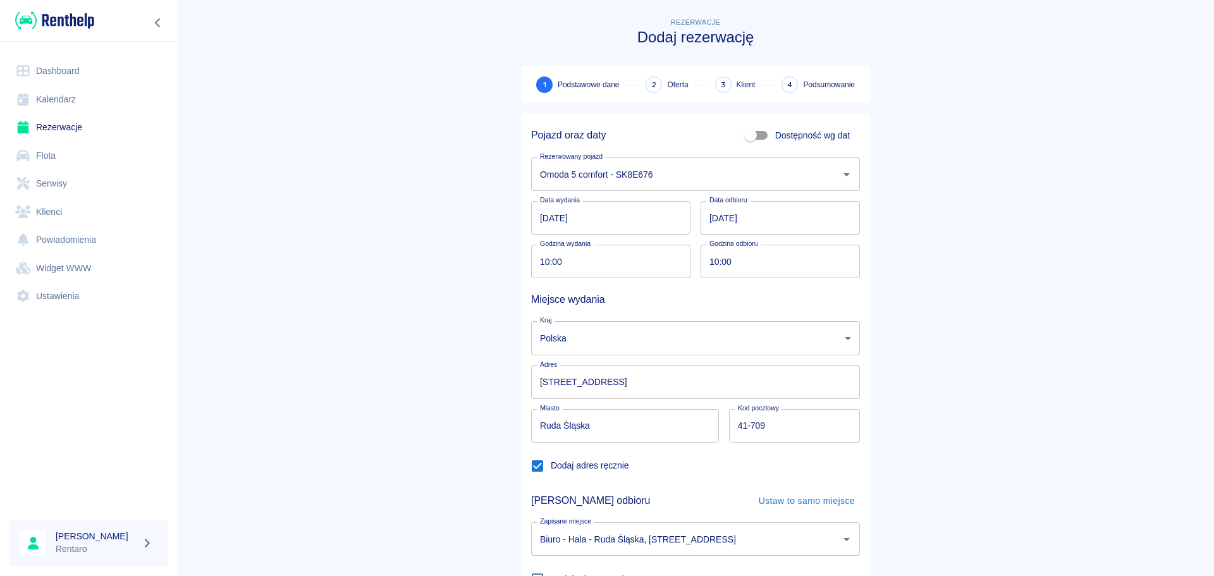
click at [591, 340] on body "Używamy plików Cookies, by zapewnić Ci najlepsze możliwe doświadczenie. Aby dow…" at bounding box center [607, 288] width 1214 height 576
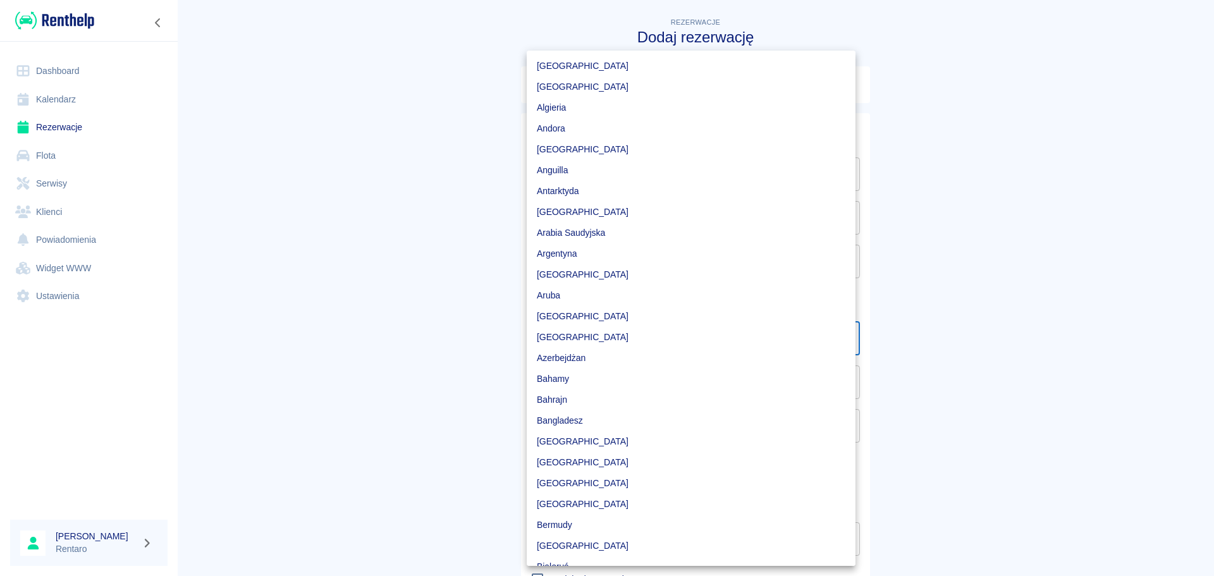
scroll to position [3264, 0]
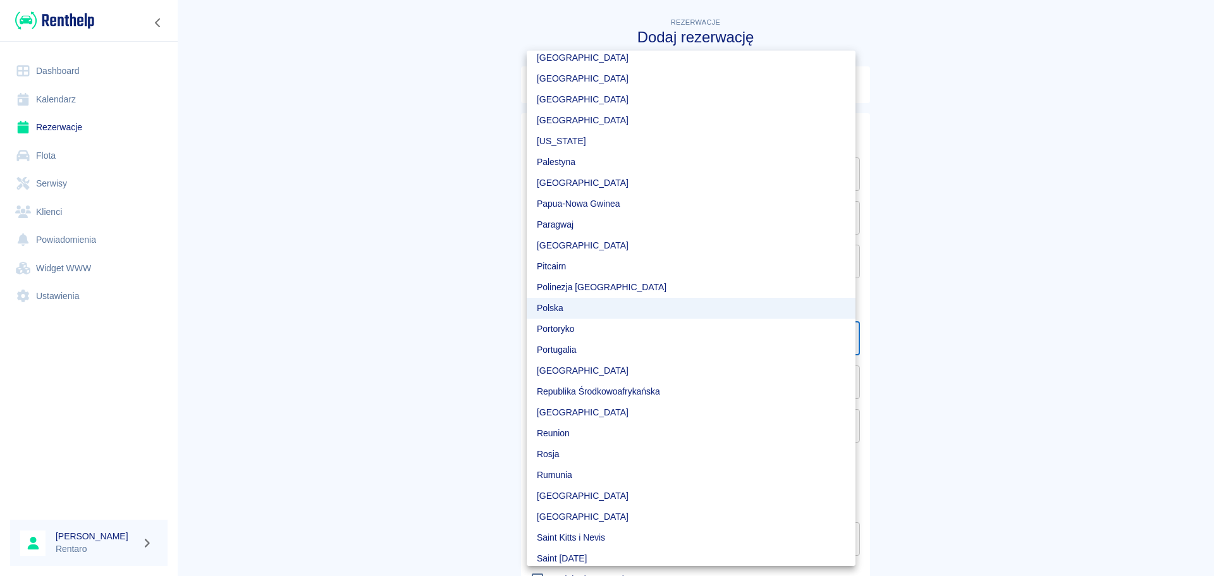
click at [579, 307] on li "Polska" at bounding box center [691, 308] width 329 height 21
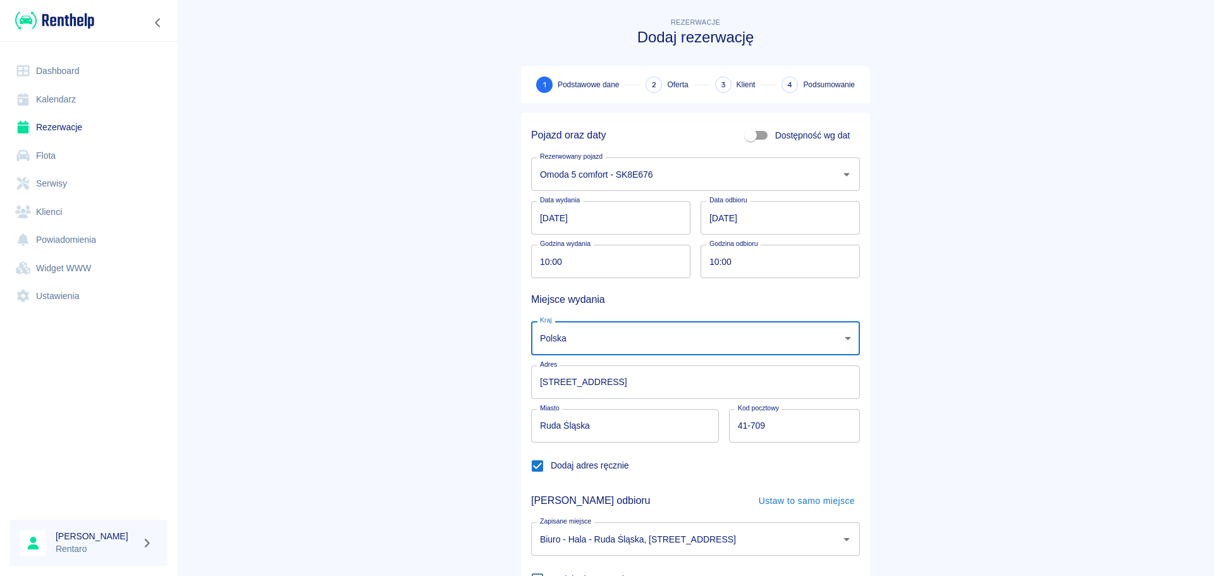
click at [615, 423] on input "Ruda Śląska" at bounding box center [625, 426] width 188 height 34
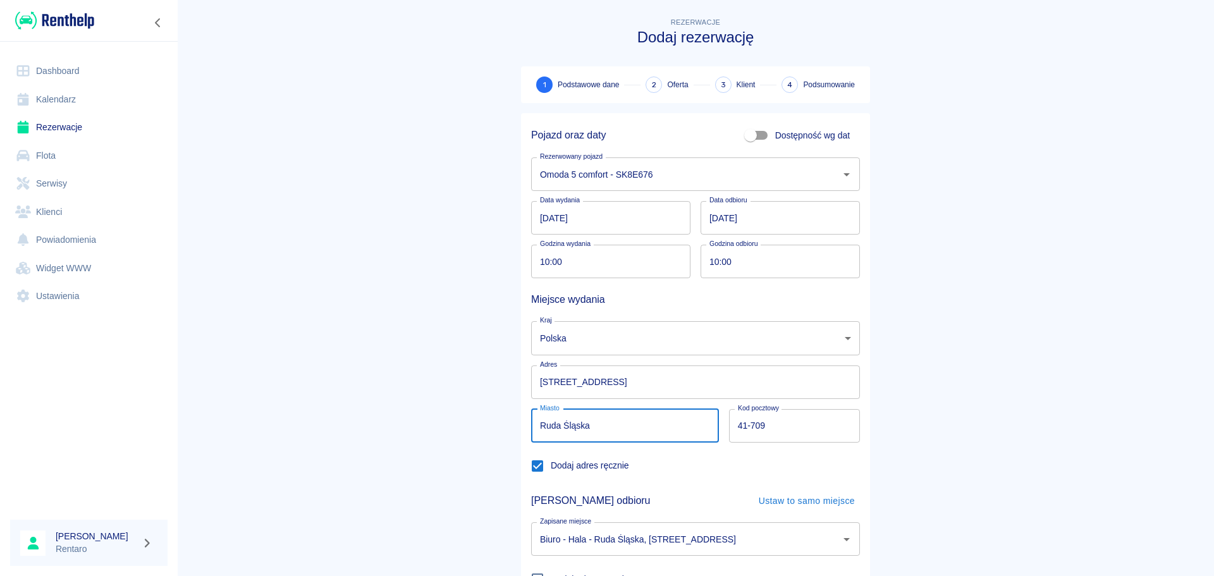
click at [615, 423] on input "Ruda Śląska" at bounding box center [625, 426] width 188 height 34
click at [615, 424] on input "Ruda Śląska" at bounding box center [625, 426] width 188 height 34
type input "[GEOGRAPHIC_DATA]"
click at [794, 433] on input "41-709" at bounding box center [794, 426] width 131 height 34
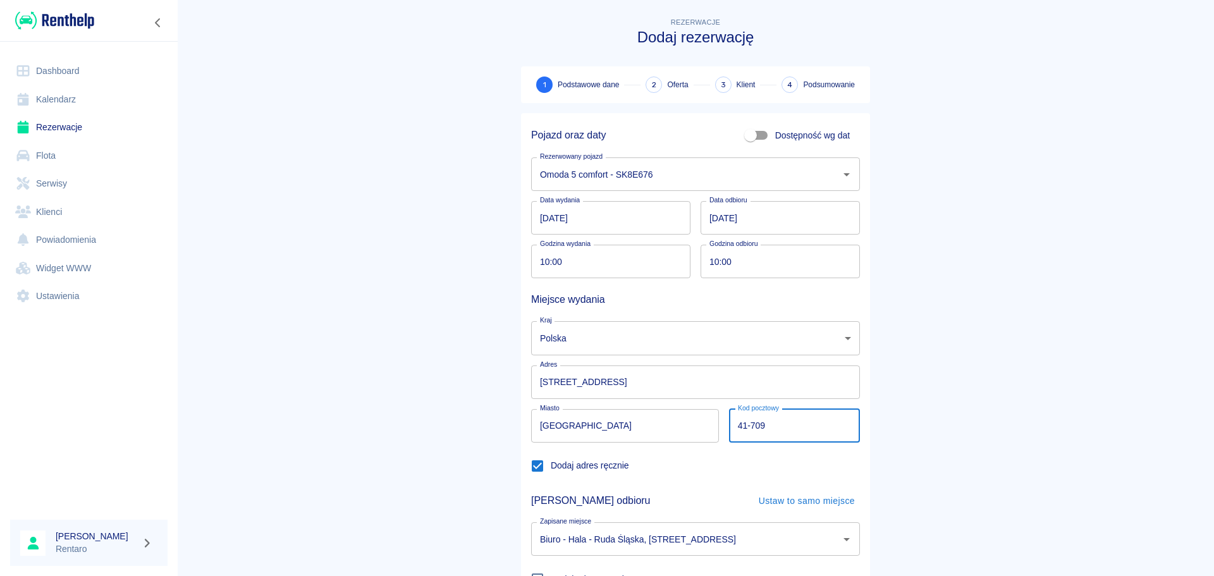
click at [794, 433] on input "41-709" at bounding box center [794, 426] width 131 height 34
type input "4"
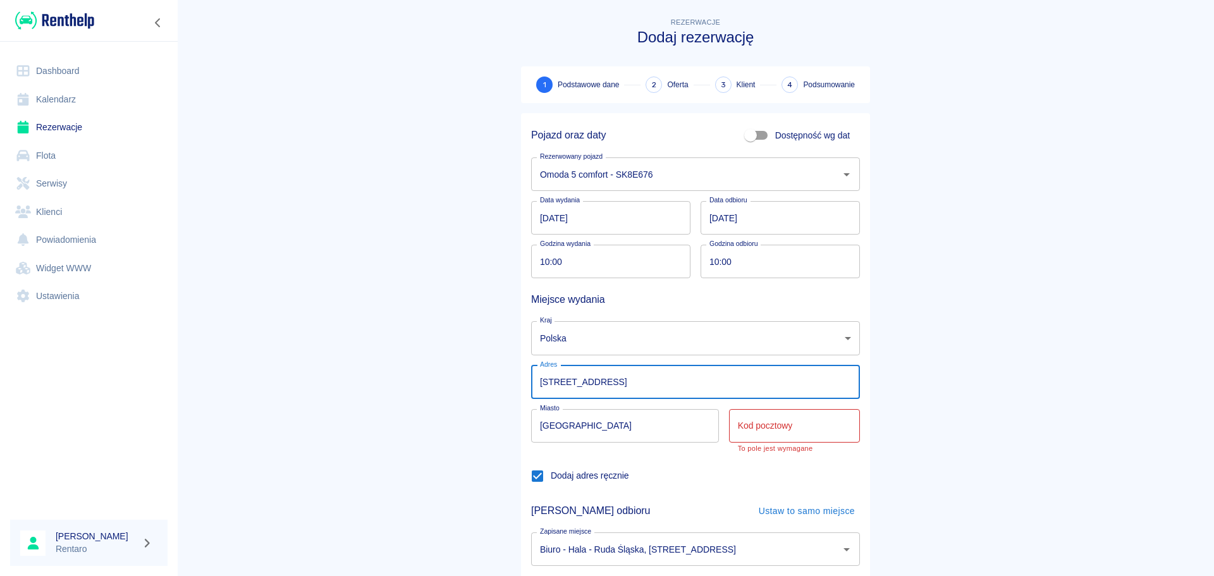
drag, startPoint x: 629, startPoint y: 381, endPoint x: 407, endPoint y: 378, distance: 221.4
click at [408, 377] on main "Rezerwacje Dodaj rezerwację 1 Podstawowe dane 2 Oferta 3 Klient 4 Podsumowanie …" at bounding box center [695, 369] width 1037 height 708
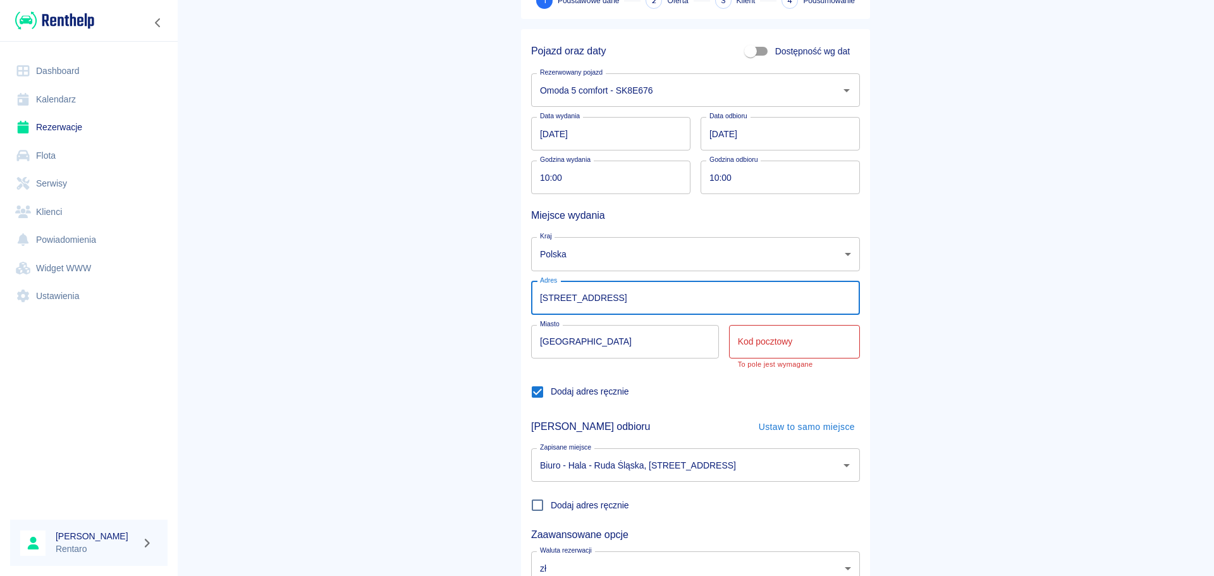
scroll to position [183, 0]
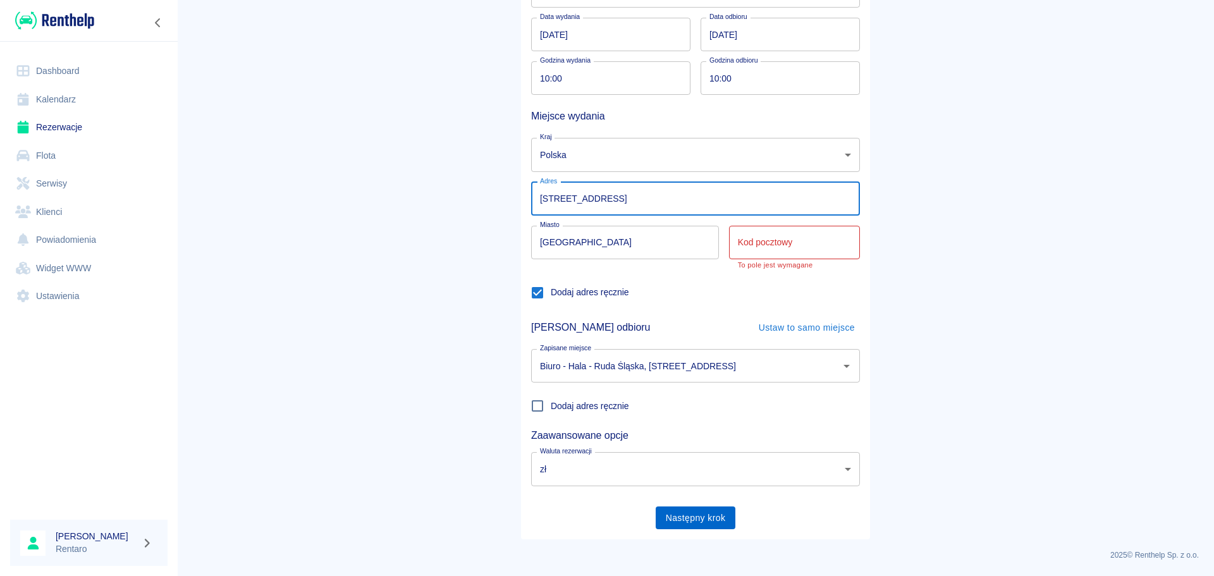
click at [709, 527] on button "Następny krok" at bounding box center [696, 518] width 80 height 23
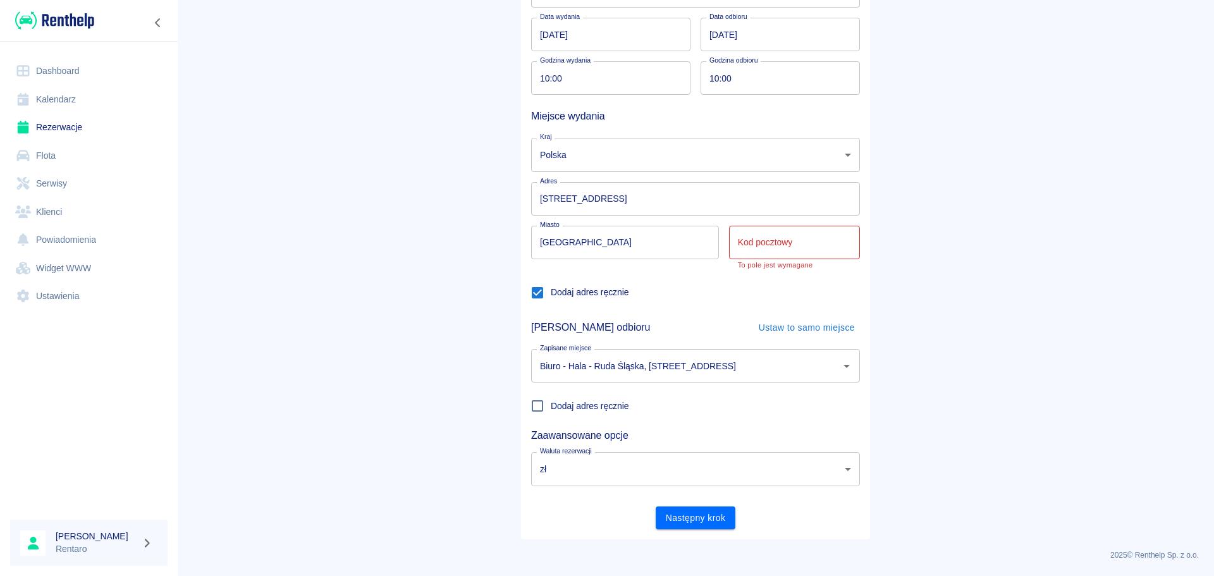
click at [709, 524] on button "Następny krok" at bounding box center [696, 518] width 80 height 23
click at [760, 228] on div "Kod pocztowy Kod pocztowy To pole jest wymagane" at bounding box center [794, 248] width 131 height 44
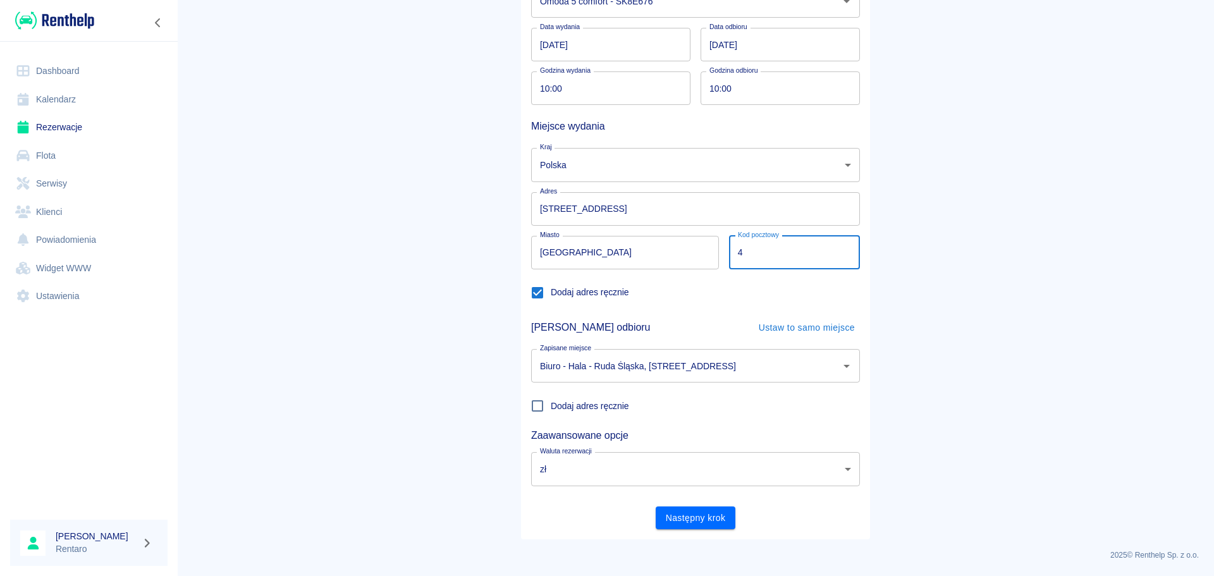
scroll to position [173, 0]
type input "4100"
click at [721, 508] on button "Następny krok" at bounding box center [696, 518] width 80 height 23
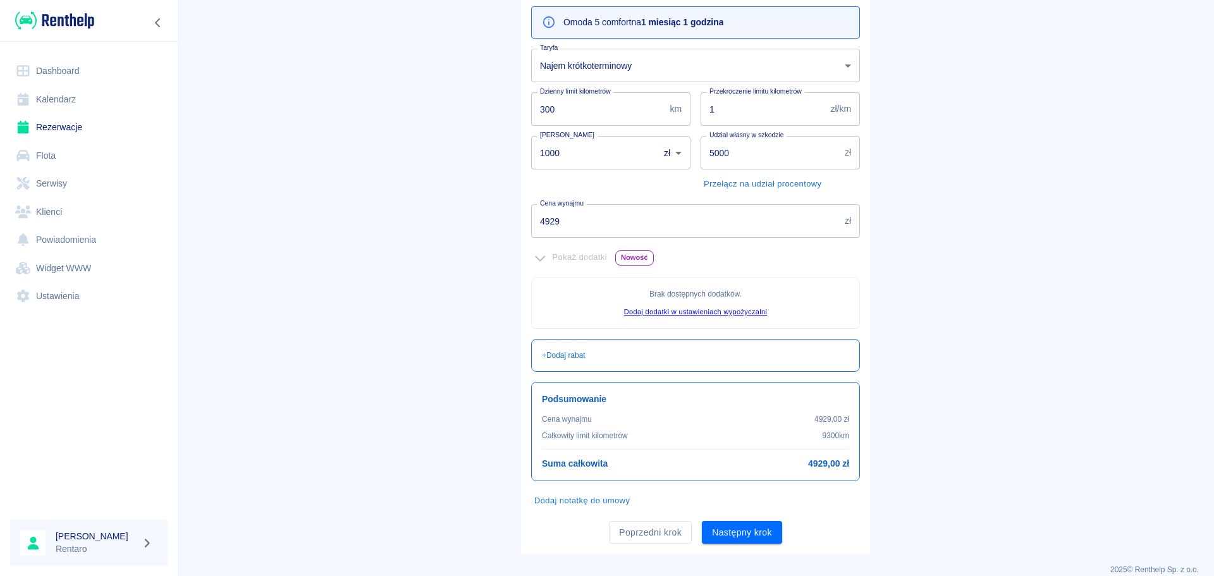
scroll to position [154, 0]
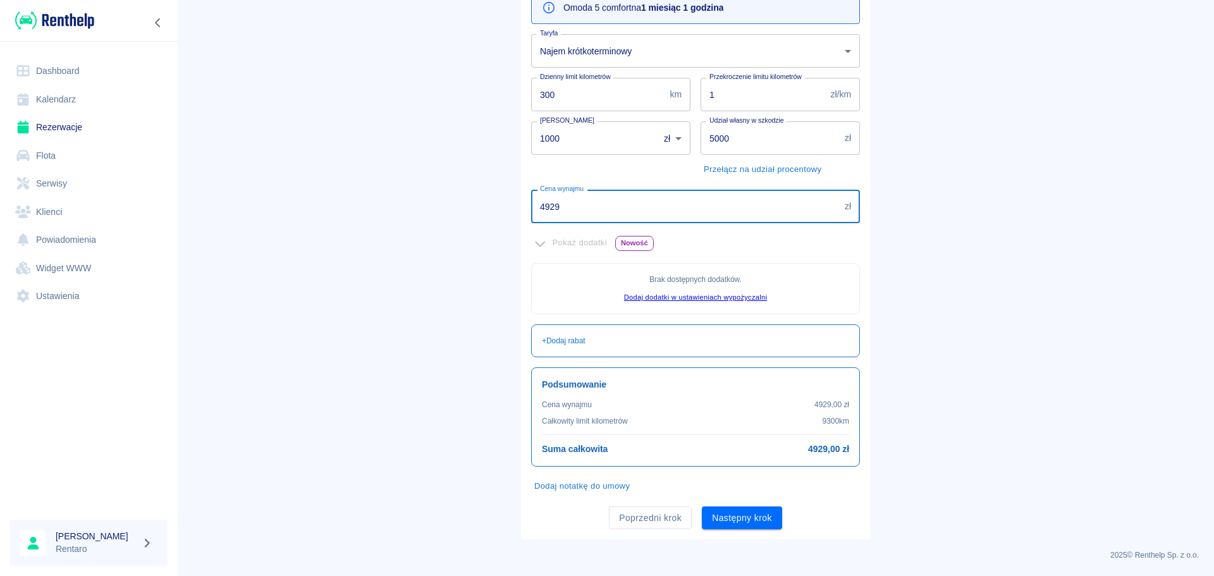
drag, startPoint x: 662, startPoint y: 207, endPoint x: 455, endPoint y: 206, distance: 206.2
click at [455, 206] on main "Rezerwacje Dodaj rezerwację Podstawowe dane 2 Oferta 3 Klient 4 Podsumowanie Of…" at bounding box center [695, 200] width 1037 height 679
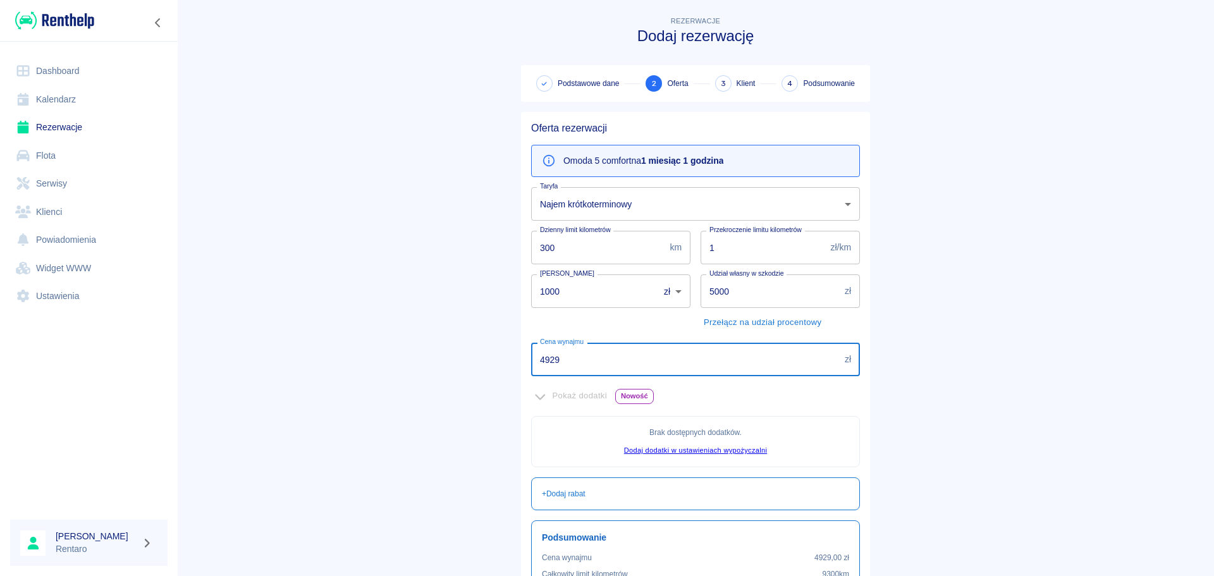
scroll to position [0, 0]
click at [628, 206] on body "Używamy plików Cookies, by zapewnić Ci najlepsze możliwe doświadczenie. Aby dow…" at bounding box center [607, 288] width 1214 height 576
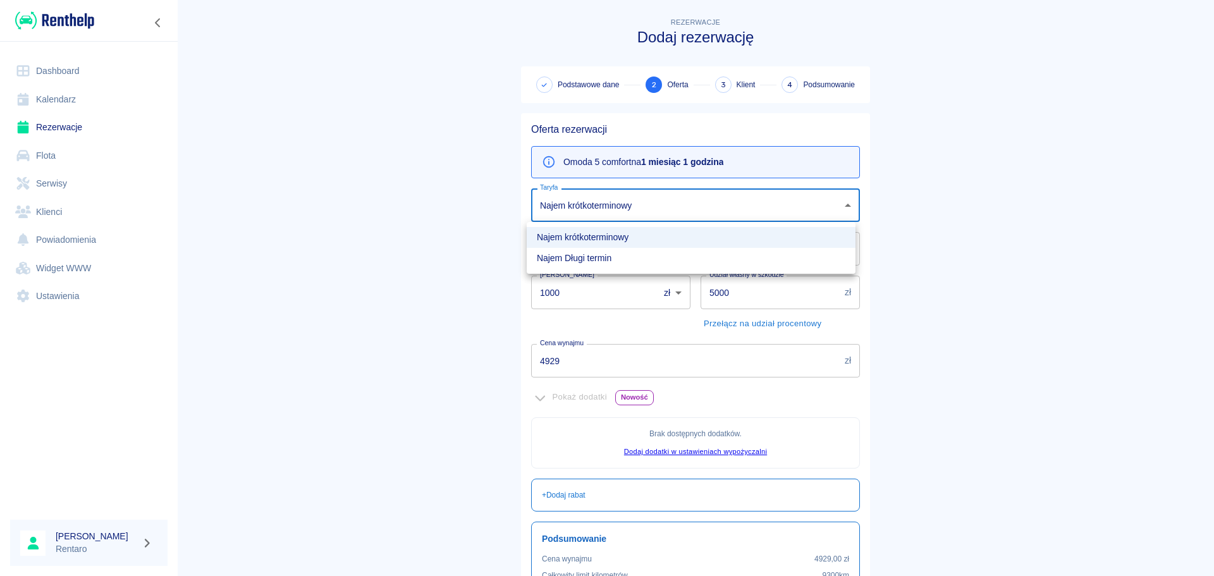
click at [643, 261] on li "Najem Długi termin" at bounding box center [691, 258] width 329 height 21
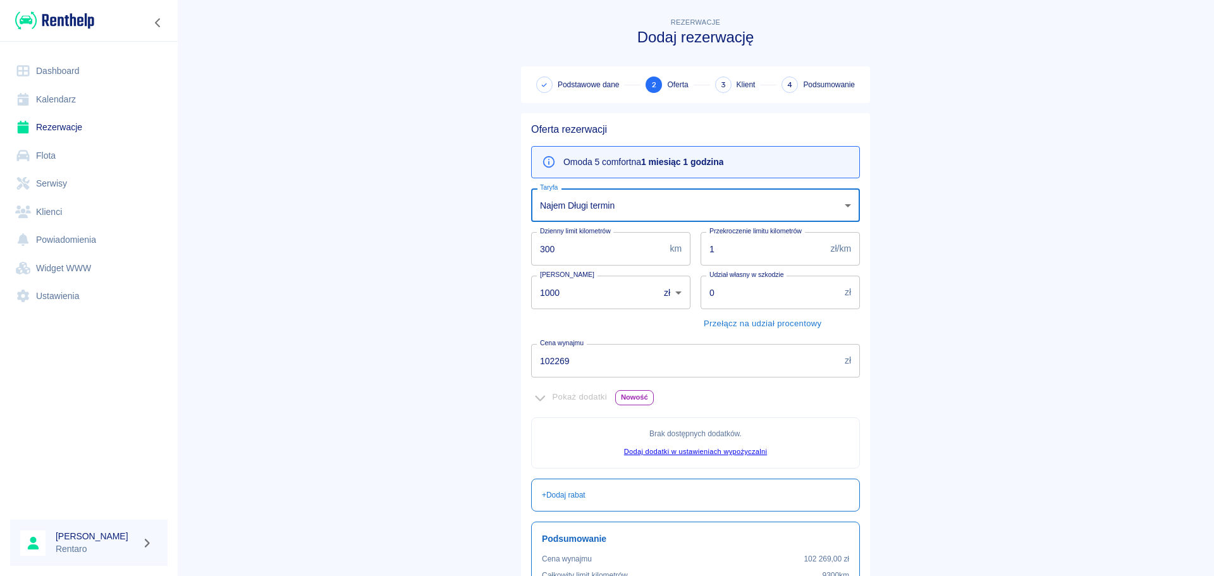
type input "0d31e9ef-0041-4a8d-8e1a-b0cd09ed4975"
type input "0"
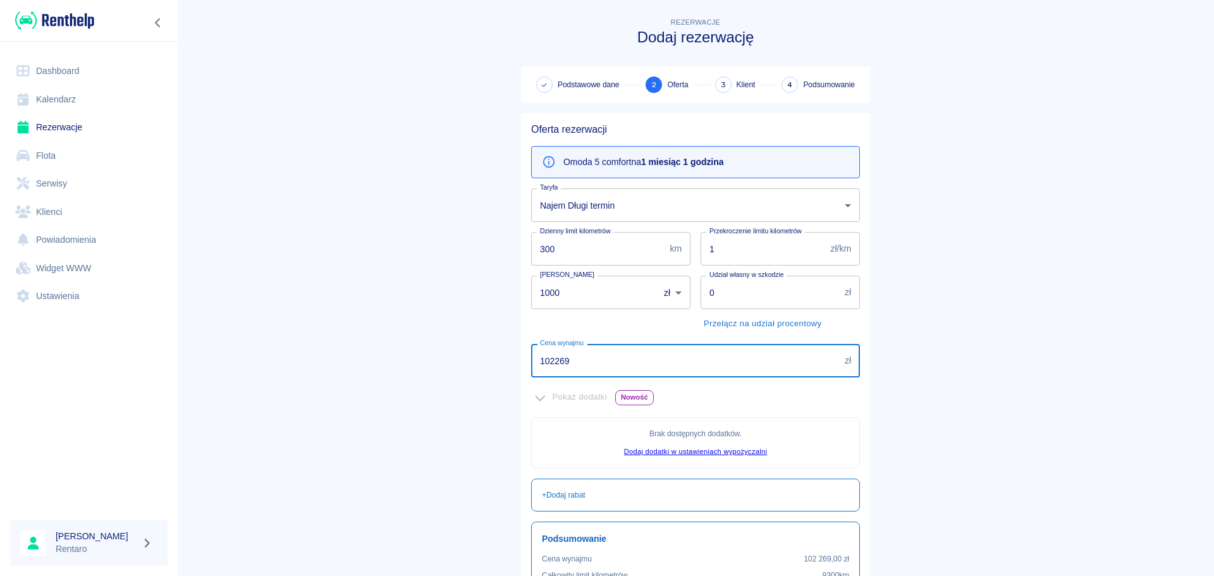
drag, startPoint x: 646, startPoint y: 373, endPoint x: 483, endPoint y: 371, distance: 163.2
click at [483, 371] on main "Rezerwacje Dodaj rezerwację Podstawowe dane 2 Oferta 3 Klient 4 Podsumowanie Of…" at bounding box center [695, 354] width 1037 height 679
type input "3800"
click at [935, 351] on main "Rezerwacje Dodaj rezerwację Podstawowe dane 2 Oferta 3 Klient 4 Podsumowanie Of…" at bounding box center [695, 354] width 1037 height 679
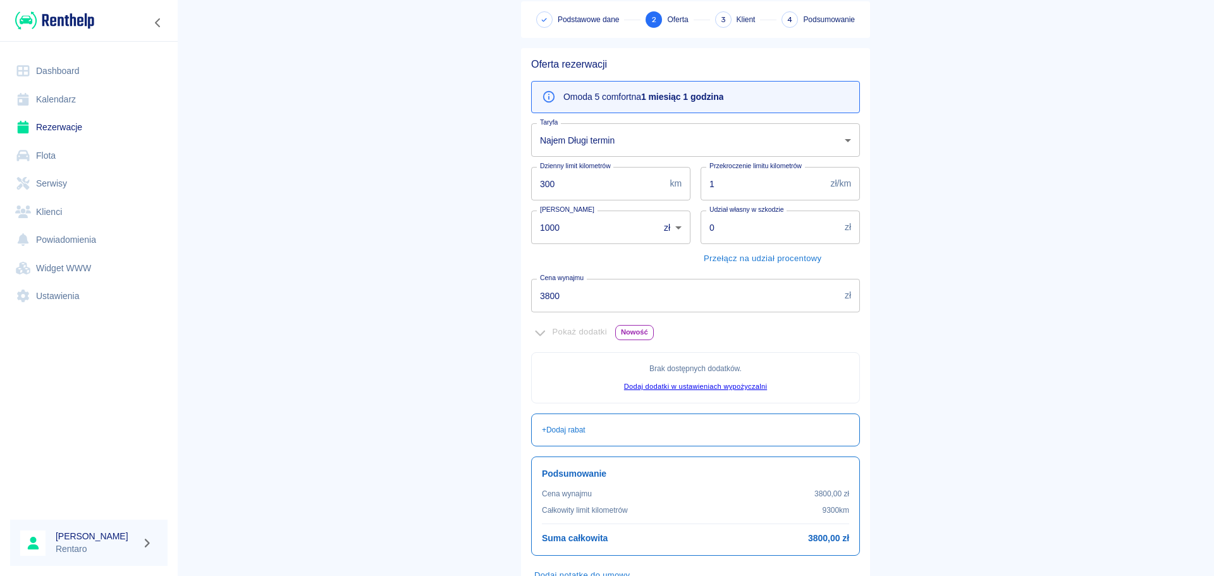
scroll to position [126, 0]
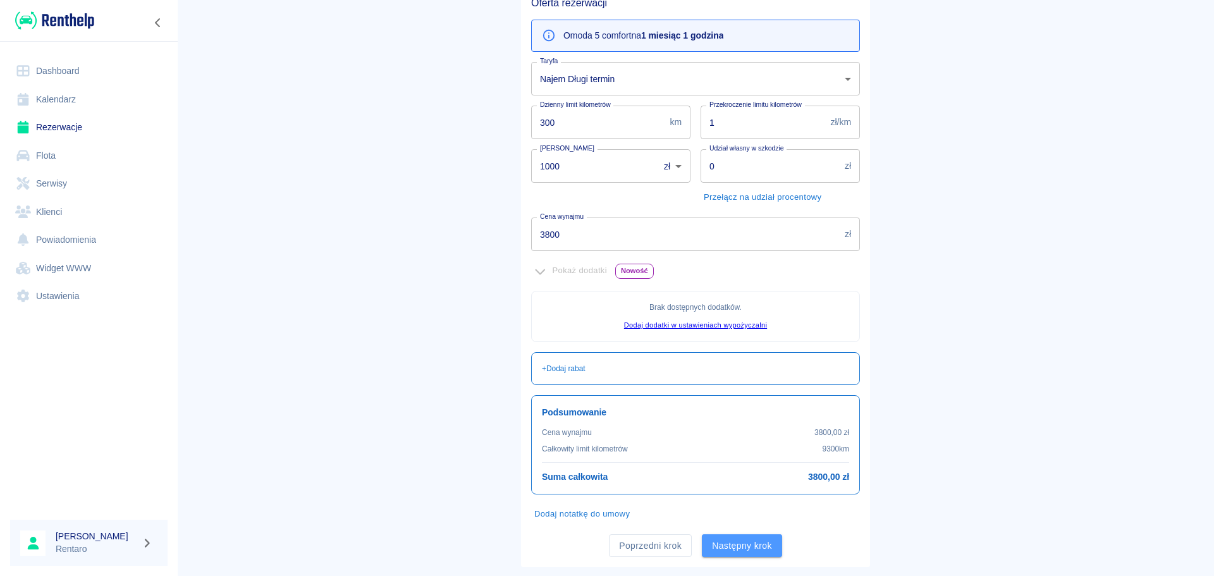
click at [742, 542] on button "Następny krok" at bounding box center [742, 545] width 80 height 23
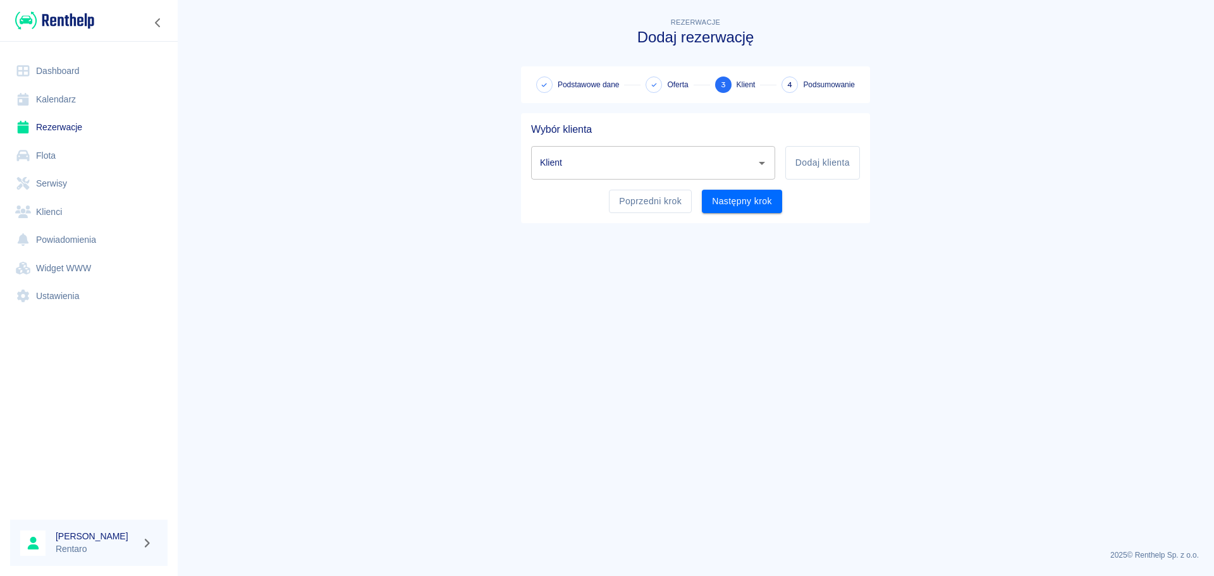
click at [593, 152] on input "Klient" at bounding box center [644, 163] width 214 height 22
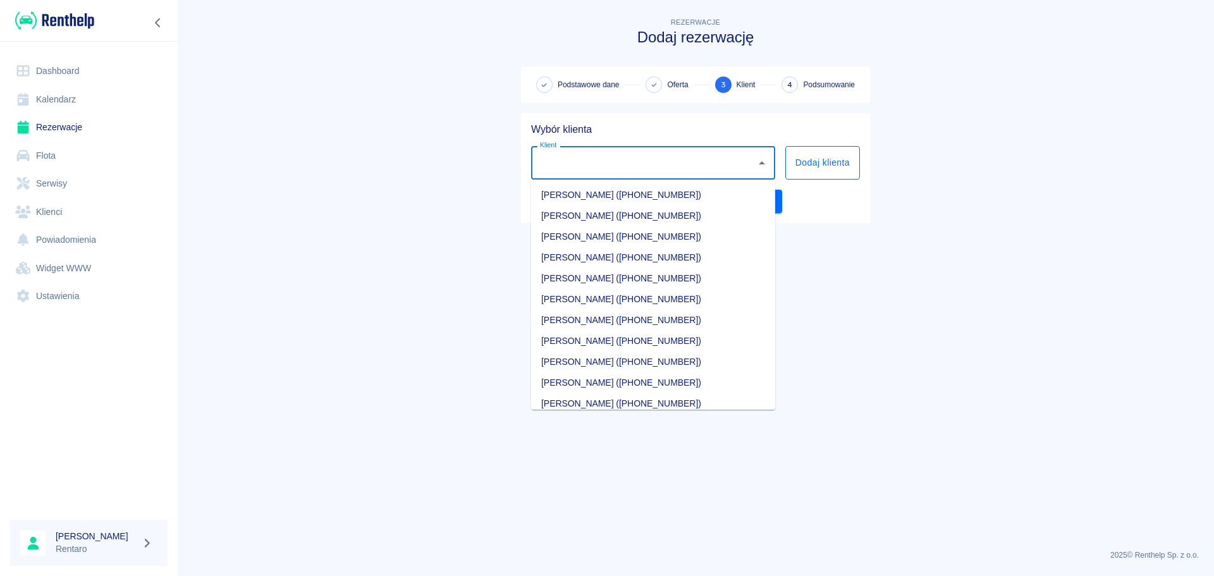
click at [815, 164] on button "Dodaj klienta" at bounding box center [822, 163] width 75 height 34
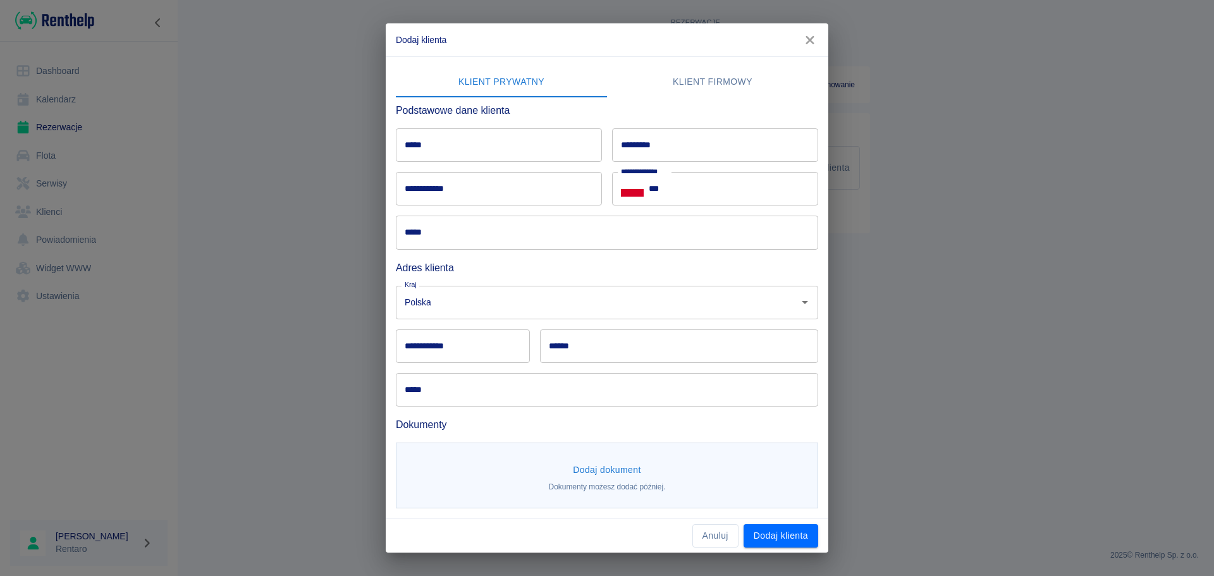
click at [455, 148] on input "*****" at bounding box center [499, 145] width 206 height 34
type input "*****"
click at [663, 149] on input "*********" at bounding box center [715, 145] width 206 height 34
click at [680, 152] on input "**********" at bounding box center [715, 145] width 206 height 34
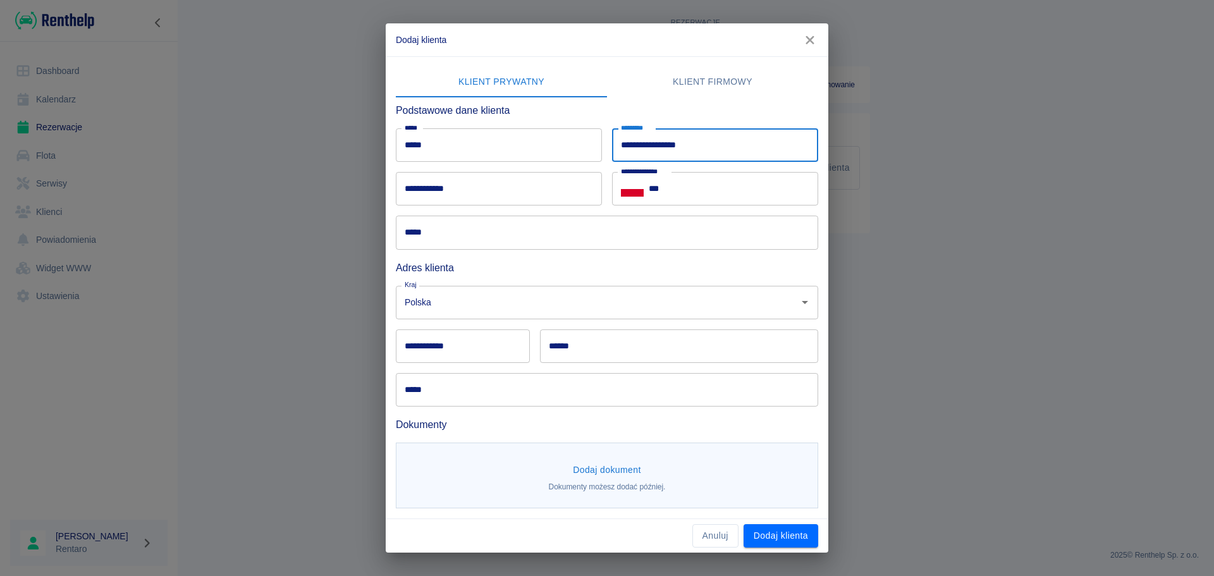
type input "**********"
click at [710, 188] on input "***" at bounding box center [733, 189] width 169 height 34
paste input "**********"
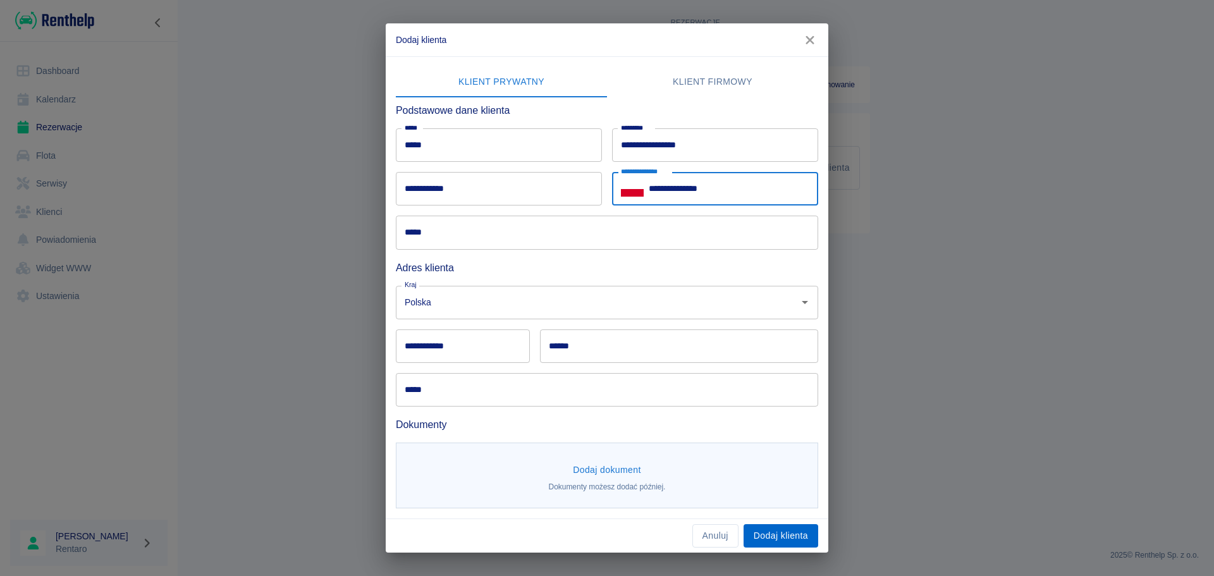
type input "**********"
click at [780, 534] on button "Dodaj klienta" at bounding box center [781, 535] width 75 height 23
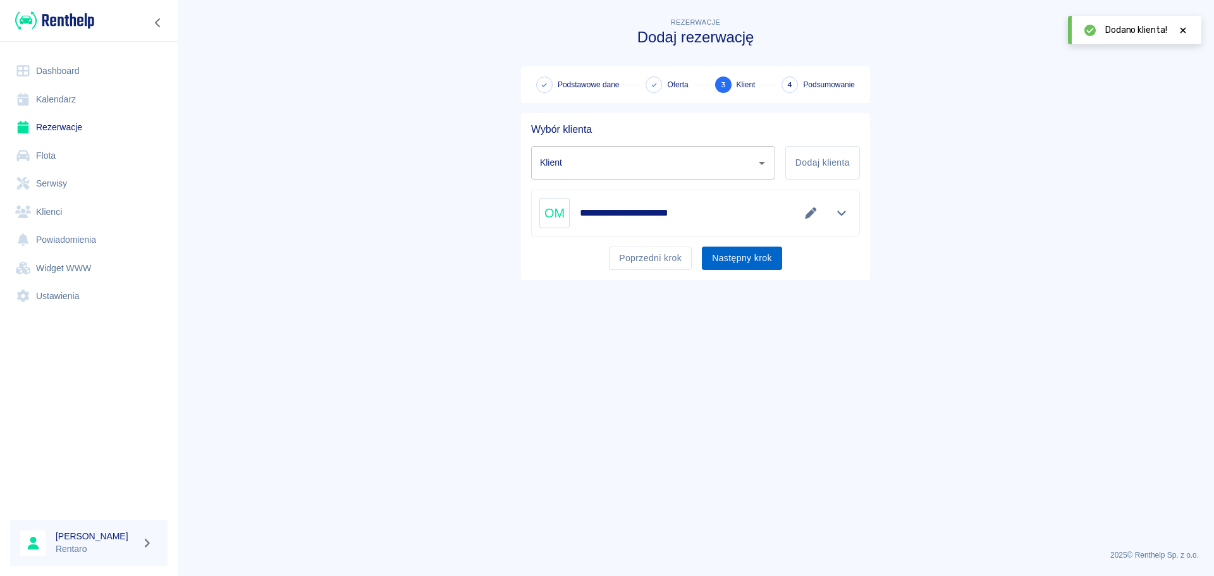
type input "omoda miesiac 602636296 ([PHONE_NUMBER])"
click at [736, 259] on button "Następny krok" at bounding box center [742, 258] width 80 height 23
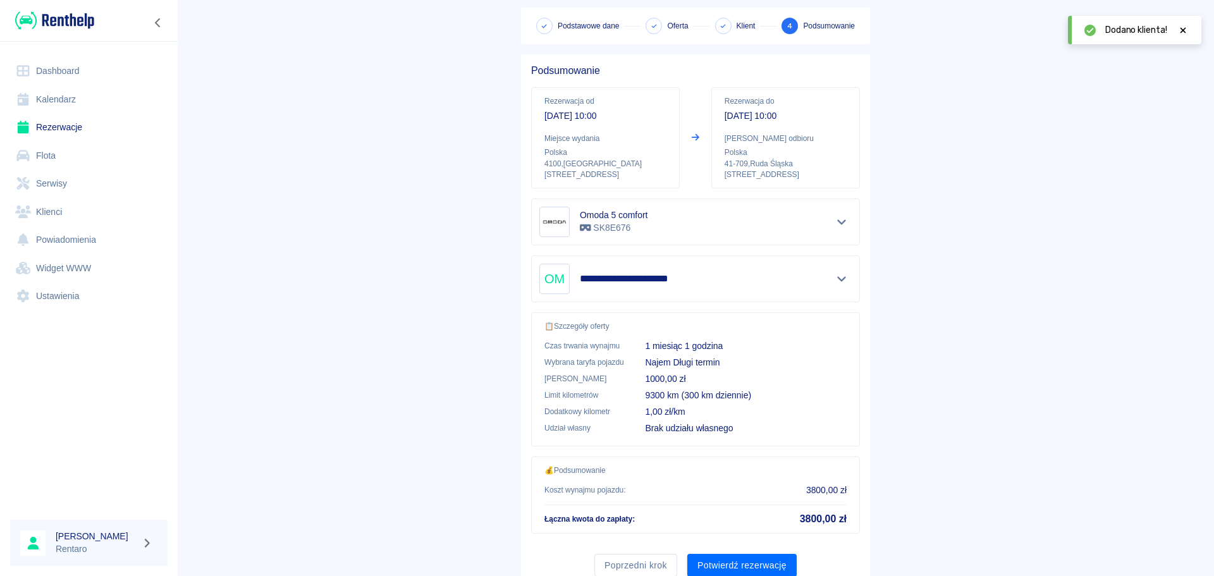
scroll to position [106, 0]
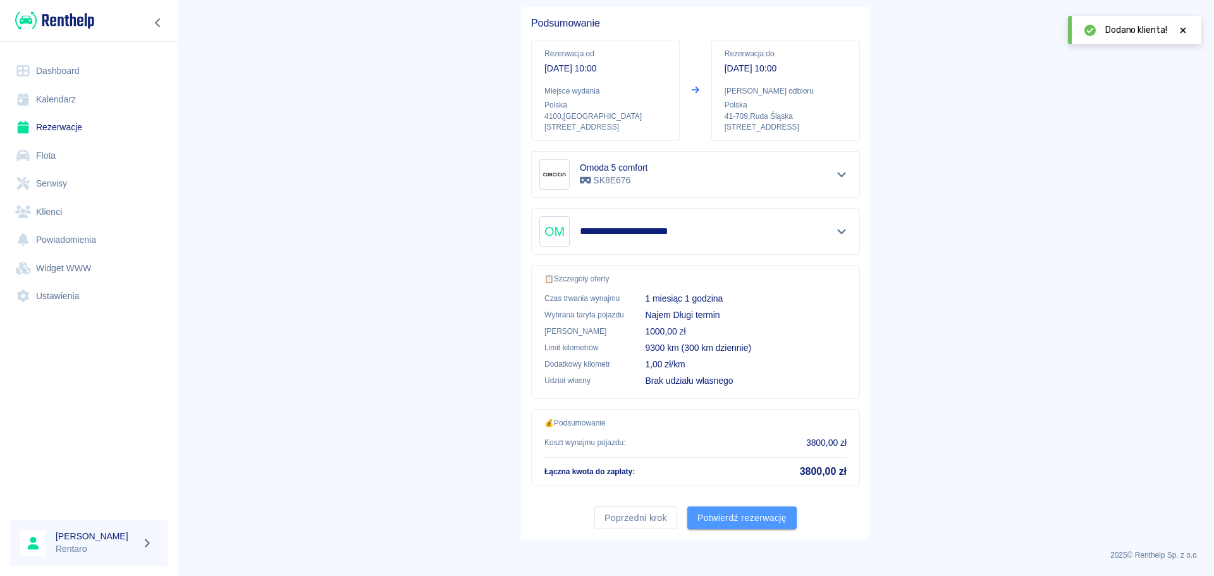
click at [736, 520] on button "Potwierdź rezerwację" at bounding box center [741, 518] width 109 height 23
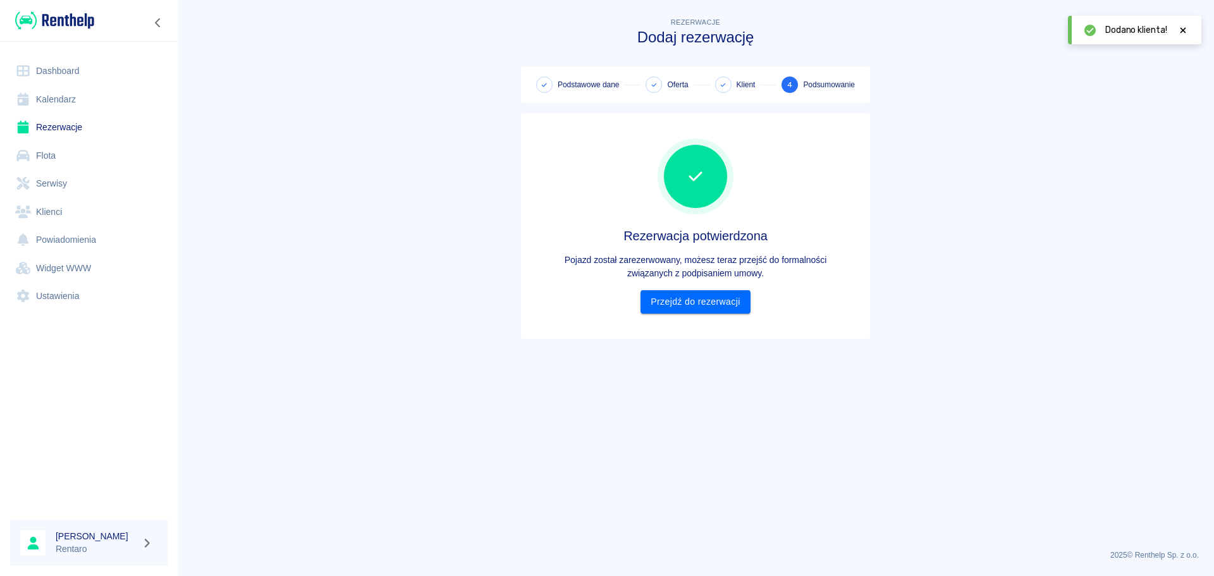
click at [685, 318] on div "Rezerwacja potwierdzona Pojazd został zarezerwowany, możesz teraz przejść do fo…" at bounding box center [695, 226] width 329 height 206
click at [692, 305] on link "Przejdź do rezerwacji" at bounding box center [695, 301] width 109 height 23
